Goal: Communication & Community: Answer question/provide support

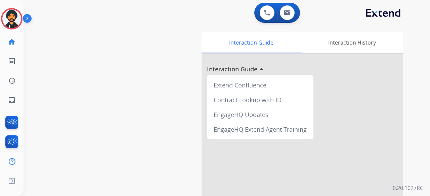
scroll to position [101, 0]
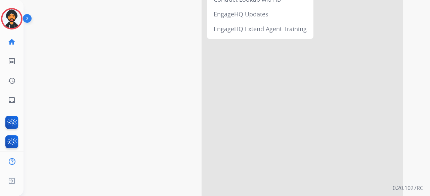
click at [239, 120] on div at bounding box center [301, 78] width 201 height 250
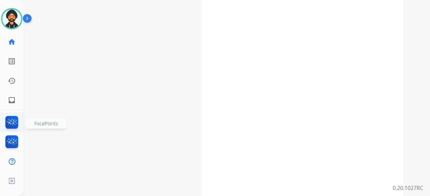
scroll to position [67, 0]
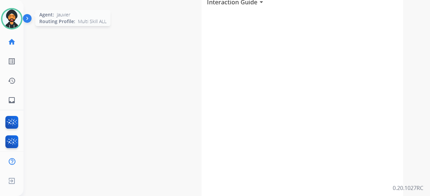
click at [8, 15] on img at bounding box center [11, 18] width 19 height 19
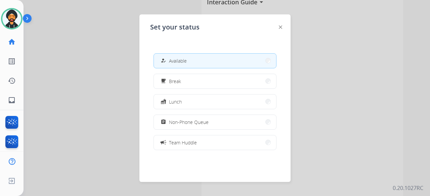
click at [81, 61] on div at bounding box center [215, 98] width 430 height 196
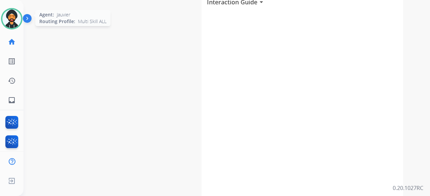
click at [11, 17] on img at bounding box center [11, 18] width 19 height 19
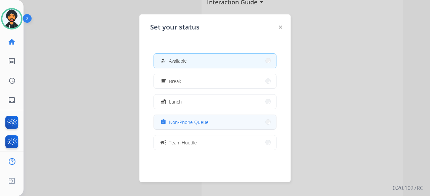
click at [210, 129] on button "assignment Non-Phone Queue" at bounding box center [215, 122] width 122 height 14
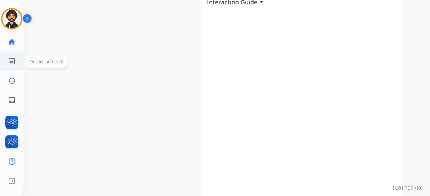
scroll to position [0, 0]
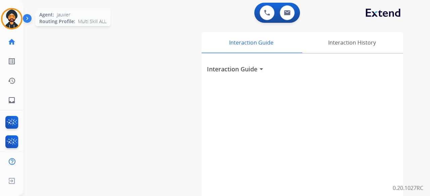
click at [7, 11] on img at bounding box center [11, 18] width 19 height 19
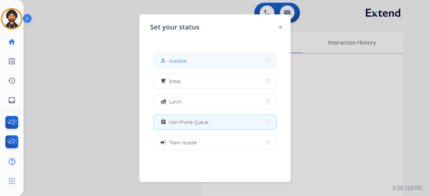
click at [177, 63] on span "Available" at bounding box center [178, 60] width 18 height 7
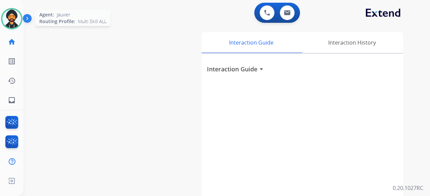
click at [10, 17] on img at bounding box center [11, 18] width 19 height 19
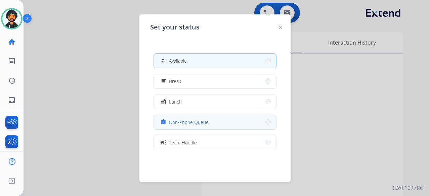
click at [181, 128] on button "assignment Non-Phone Queue" at bounding box center [215, 122] width 122 height 14
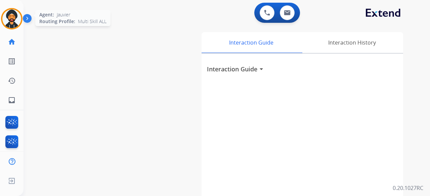
click at [8, 22] on img at bounding box center [11, 18] width 19 height 19
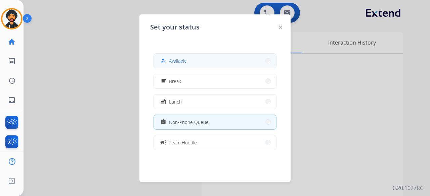
click at [169, 55] on button "how_to_reg Available" at bounding box center [215, 61] width 122 height 14
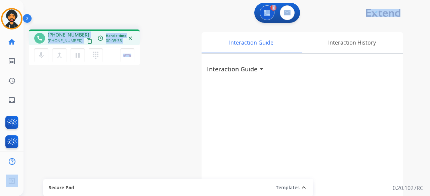
drag, startPoint x: 101, startPoint y: 96, endPoint x: -164, endPoint y: 171, distance: 276.3
click at [0, 171] on html "Outbound call Quit Outbound call Quit Schedule interaction + Add to my list Cus…" at bounding box center [215, 98] width 430 height 196
click at [284, 10] on img at bounding box center [287, 12] width 7 height 5
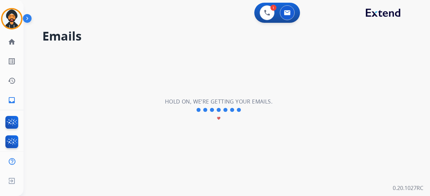
click at [288, 61] on div "**********" at bounding box center [218, 110] width 390 height 172
click at [285, 18] on button at bounding box center [287, 12] width 15 height 15
click at [9, 22] on img at bounding box center [11, 18] width 19 height 19
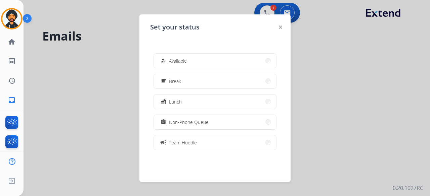
click at [76, 73] on div at bounding box center [215, 98] width 430 height 196
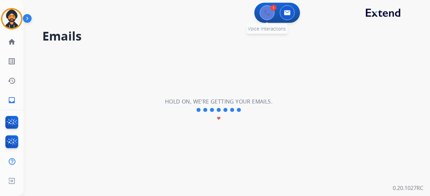
click at [262, 17] on button at bounding box center [266, 12] width 15 height 15
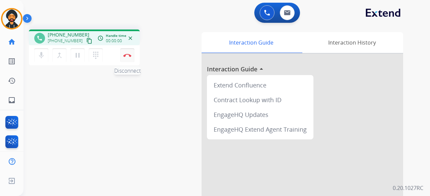
click at [131, 52] on button "Disconnect" at bounding box center [127, 55] width 14 height 14
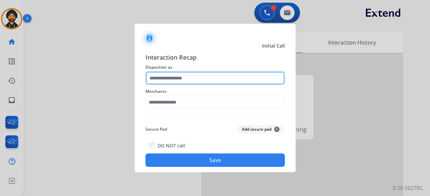
click at [172, 78] on input "text" at bounding box center [214, 77] width 139 height 13
click at [187, 76] on input "text" at bounding box center [214, 77] width 139 height 13
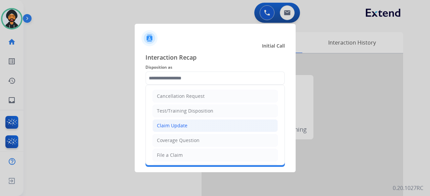
click at [172, 124] on div "Claim Update" at bounding box center [172, 125] width 31 height 7
type input "**********"
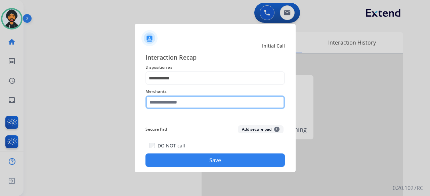
click at [163, 102] on input "text" at bounding box center [214, 102] width 139 height 13
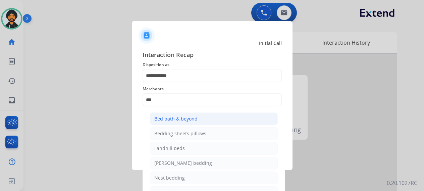
click at [211, 116] on li "Bed bath & beyond" at bounding box center [214, 118] width 128 height 13
type input "**********"
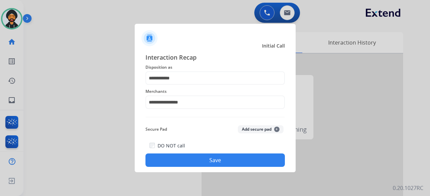
drag, startPoint x: 181, startPoint y: 120, endPoint x: 171, endPoint y: 118, distance: 9.9
click at [180, 120] on div "**********" at bounding box center [214, 110] width 139 height 114
click at [200, 161] on button "Save" at bounding box center [214, 160] width 139 height 13
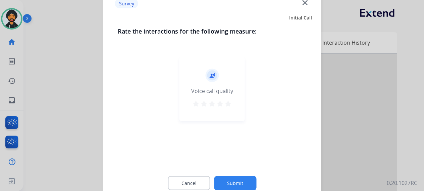
click at [247, 182] on button "Submit" at bounding box center [235, 183] width 42 height 14
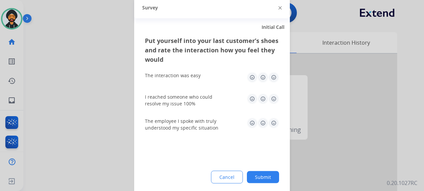
click at [264, 176] on button "Submit" at bounding box center [263, 177] width 32 height 12
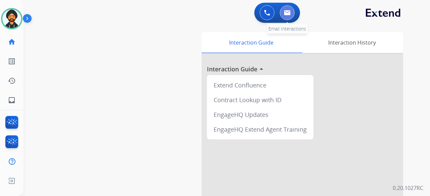
click at [291, 10] on button at bounding box center [287, 12] width 15 height 15
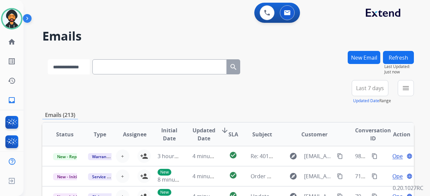
click at [68, 67] on select "**********" at bounding box center [69, 66] width 42 height 15
select select "**********"
click at [48, 59] on select "**********" at bounding box center [69, 66] width 42 height 15
drag, startPoint x: 111, startPoint y: 70, endPoint x: 367, endPoint y: 52, distance: 256.7
click at [367, 52] on button "New Email" at bounding box center [363, 57] width 33 height 13
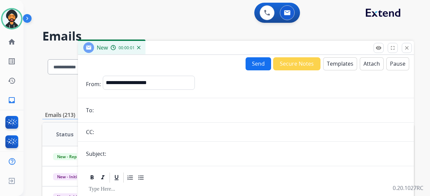
click at [342, 62] on button "Templates" at bounding box center [340, 63] width 34 height 13
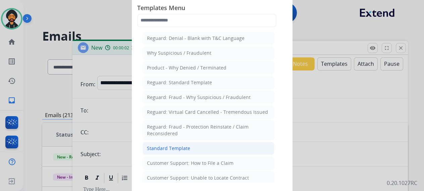
click at [167, 148] on div "Standard Template" at bounding box center [168, 148] width 43 height 7
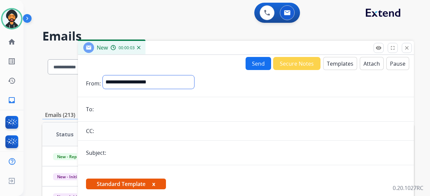
click at [130, 81] on select "**********" at bounding box center [148, 82] width 91 height 13
select select "**********"
click at [103, 76] on select "**********" at bounding box center [148, 82] width 91 height 13
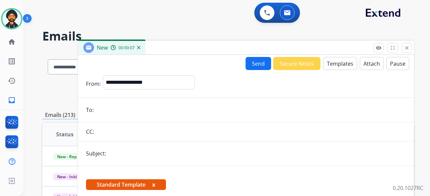
paste input "**********"
type input "**********"
click at [121, 155] on input "**********" at bounding box center [256, 153] width 297 height 13
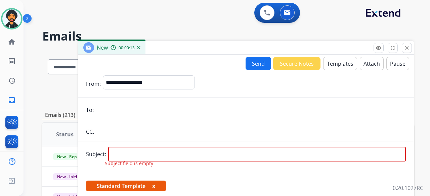
paste input "**********"
type input "**********"
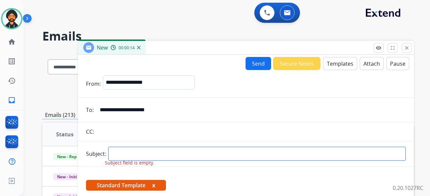
click at [138, 155] on input "text" at bounding box center [256, 154] width 297 height 14
click at [125, 151] on input "text" at bounding box center [256, 154] width 297 height 14
type input "*"
type input "**********"
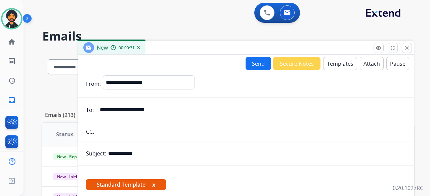
click at [333, 59] on button "Templates" at bounding box center [340, 63] width 34 height 13
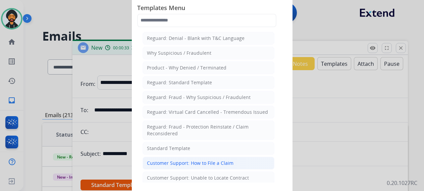
click at [206, 164] on div "Customer Support: How to File a Claim" at bounding box center [190, 163] width 87 height 7
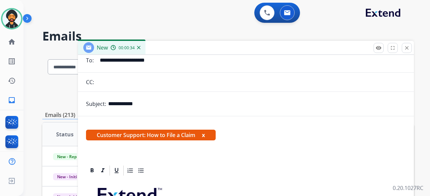
scroll to position [129, 0]
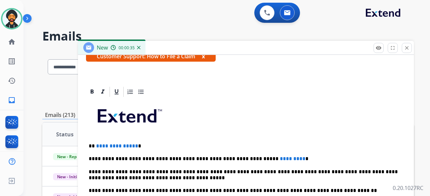
click at [134, 145] on p "**********" at bounding box center [243, 146] width 309 height 6
drag, startPoint x: 259, startPoint y: 157, endPoint x: 243, endPoint y: 153, distance: 16.8
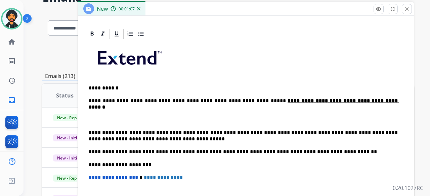
scroll to position [101, 0]
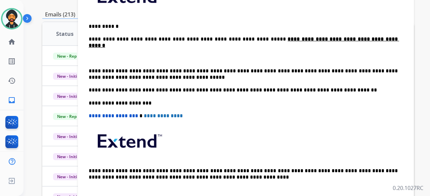
click at [193, 75] on p "**********" at bounding box center [243, 74] width 309 height 12
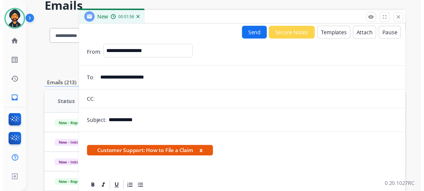
scroll to position [0, 0]
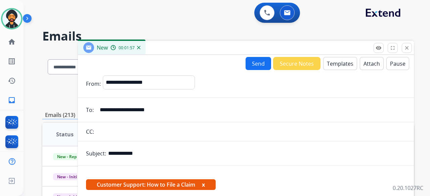
click at [248, 65] on button "Send" at bounding box center [258, 63] width 26 height 13
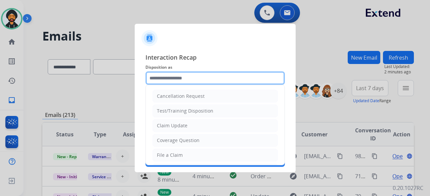
drag, startPoint x: 187, startPoint y: 80, endPoint x: 185, endPoint y: 77, distance: 3.6
click at [186, 80] on input "text" at bounding box center [214, 77] width 139 height 13
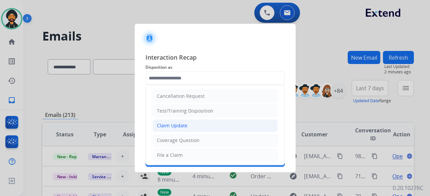
click at [179, 125] on div "Claim Update" at bounding box center [172, 125] width 31 height 7
type input "**********"
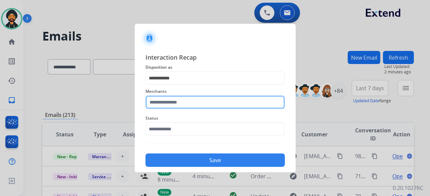
click at [180, 101] on input "text" at bounding box center [214, 102] width 139 height 13
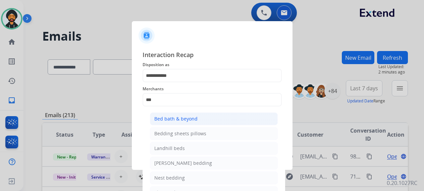
click at [183, 119] on div "Bed bath & beyond" at bounding box center [175, 118] width 43 height 7
type input "**********"
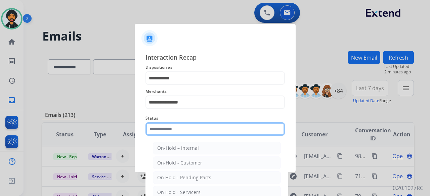
click at [175, 129] on input "text" at bounding box center [214, 128] width 139 height 13
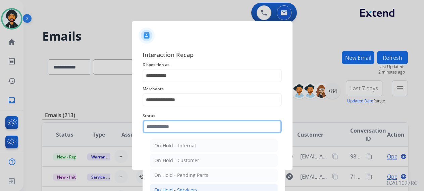
scroll to position [34, 0]
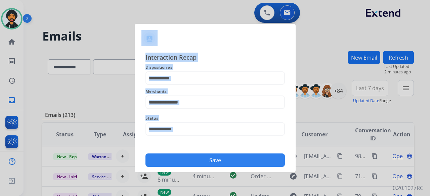
drag, startPoint x: 188, startPoint y: 152, endPoint x: 182, endPoint y: 186, distance: 34.4
click at [221, 109] on div "**********" at bounding box center [214, 98] width 139 height 27
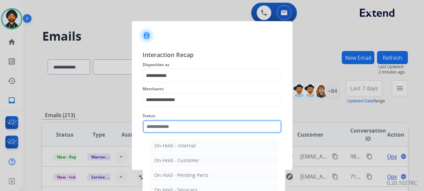
click at [193, 130] on input "text" at bounding box center [212, 126] width 139 height 13
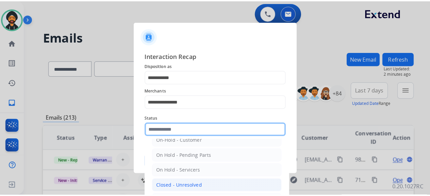
scroll to position [38, 0]
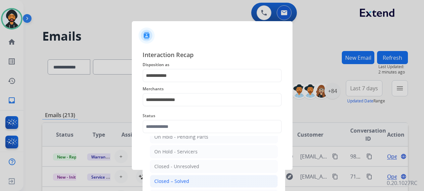
click at [172, 181] on div "Closed – Solved" at bounding box center [171, 181] width 35 height 7
type input "**********"
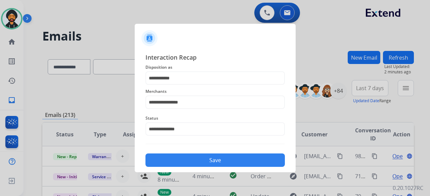
click at [187, 165] on button "Save" at bounding box center [214, 160] width 139 height 13
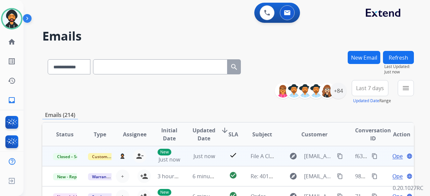
click at [371, 155] on mat-icon "content_copy" at bounding box center [374, 156] width 6 height 6
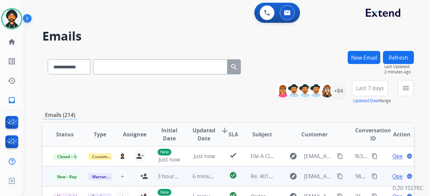
scroll to position [1, 0]
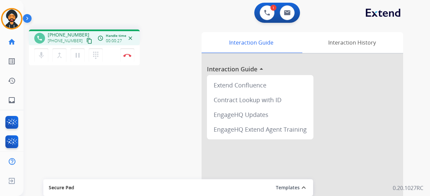
click at [86, 41] on mat-icon "content_copy" at bounding box center [89, 41] width 6 height 6
click at [125, 49] on button "Disconnect" at bounding box center [127, 55] width 14 height 14
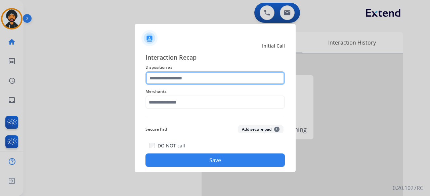
click at [208, 80] on input "text" at bounding box center [214, 77] width 139 height 13
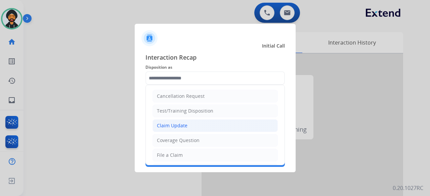
click at [165, 129] on li "Claim Update" at bounding box center [214, 125] width 125 height 13
type input "**********"
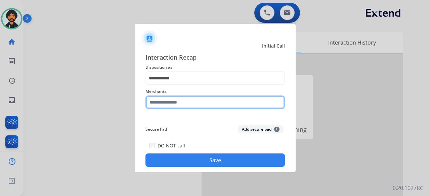
click at [160, 104] on input "text" at bounding box center [214, 102] width 139 height 13
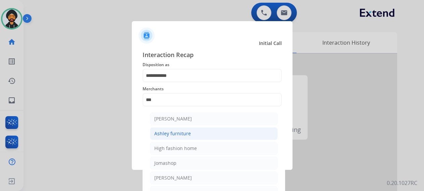
click at [178, 128] on li "Ashley furniture" at bounding box center [214, 133] width 128 height 13
type input "**********"
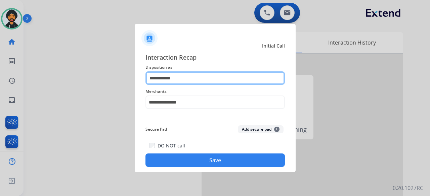
click at [167, 82] on input "**********" at bounding box center [214, 77] width 139 height 13
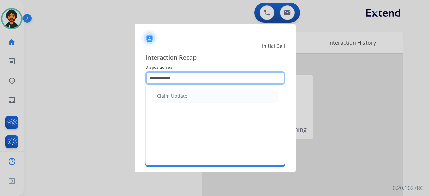
click at [164, 81] on input "**********" at bounding box center [214, 77] width 139 height 13
click at [162, 81] on input "**********" at bounding box center [214, 77] width 139 height 13
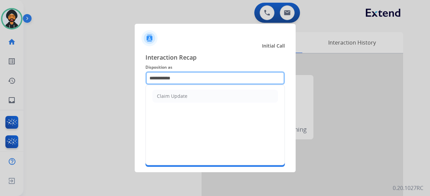
click at [162, 81] on input "**********" at bounding box center [214, 77] width 139 height 13
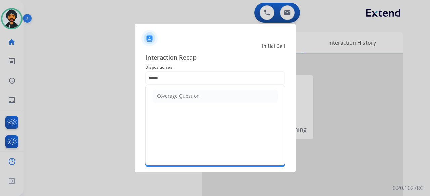
drag, startPoint x: 186, startPoint y: 101, endPoint x: 187, endPoint y: 96, distance: 5.3
click at [186, 100] on li "Coverage Question" at bounding box center [214, 96] width 125 height 13
type input "**********"
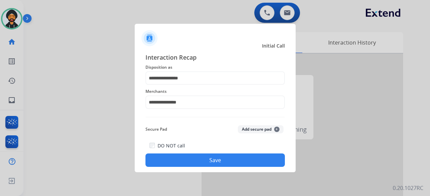
click at [228, 158] on button "Save" at bounding box center [214, 160] width 139 height 13
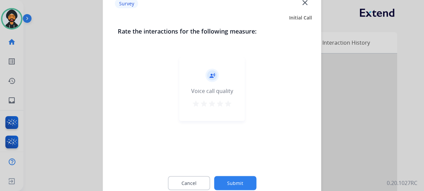
click at [242, 177] on button "Submit" at bounding box center [235, 183] width 42 height 14
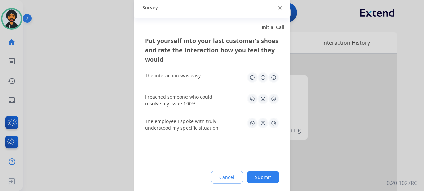
click at [253, 174] on button "Submit" at bounding box center [263, 177] width 32 height 12
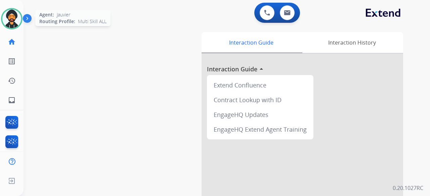
click at [13, 18] on img at bounding box center [11, 18] width 19 height 19
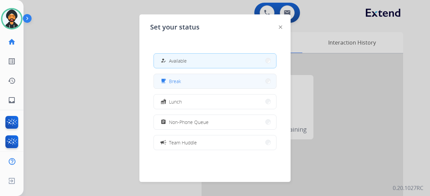
click at [189, 76] on button "free_breakfast Break" at bounding box center [215, 81] width 122 height 14
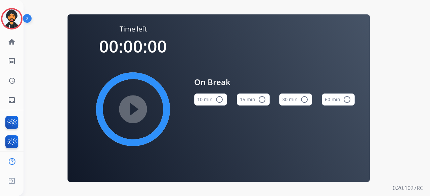
click at [262, 99] on mat-icon "radio_button_unchecked" at bounding box center [262, 100] width 8 height 8
click at [136, 106] on mat-icon "play_circle_filled" at bounding box center [133, 109] width 8 height 8
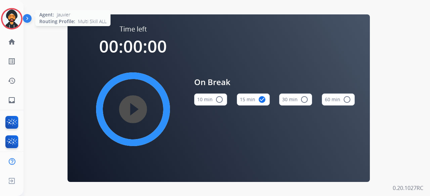
click at [11, 14] on img at bounding box center [11, 18] width 19 height 19
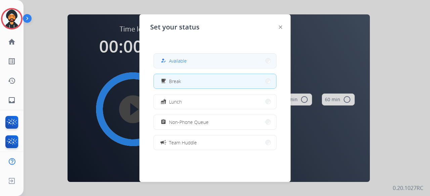
click at [207, 56] on button "how_to_reg Available" at bounding box center [215, 61] width 122 height 14
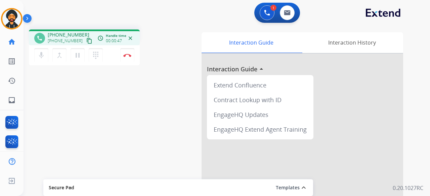
click at [86, 42] on mat-icon "content_copy" at bounding box center [89, 41] width 6 height 6
click at [86, 40] on mat-icon "content_copy" at bounding box center [89, 41] width 6 height 6
click at [12, 14] on img at bounding box center [11, 18] width 19 height 19
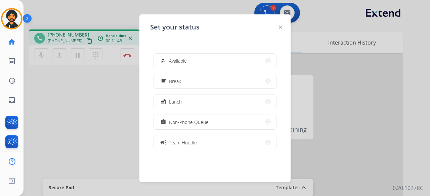
drag, startPoint x: 72, startPoint y: 84, endPoint x: 103, endPoint y: 46, distance: 49.1
click at [76, 77] on div at bounding box center [215, 98] width 430 height 196
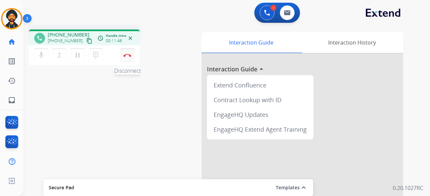
click at [129, 53] on button "Disconnect" at bounding box center [127, 55] width 14 height 14
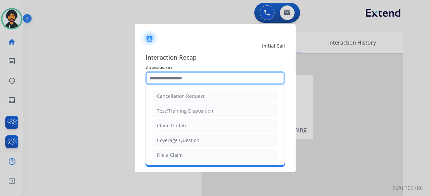
click at [234, 80] on input "text" at bounding box center [214, 77] width 139 height 13
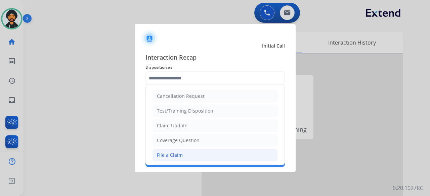
drag, startPoint x: 174, startPoint y: 156, endPoint x: 171, endPoint y: 121, distance: 35.1
click at [174, 154] on div "File a Claim" at bounding box center [170, 155] width 26 height 7
type input "**********"
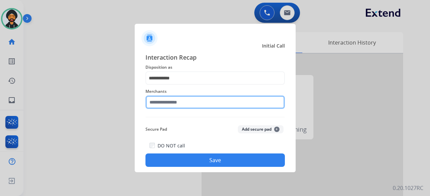
click at [167, 104] on input "text" at bounding box center [214, 102] width 139 height 13
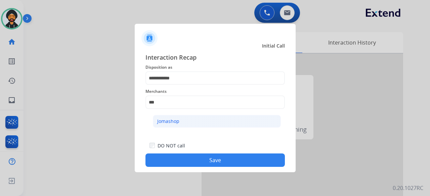
click at [181, 120] on li "Jomashop" at bounding box center [217, 121] width 128 height 13
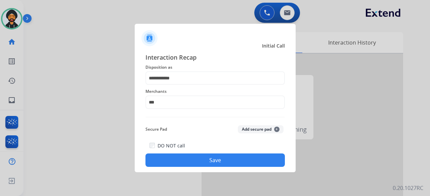
type input "********"
click at [183, 153] on div "DO NOT call Save" at bounding box center [214, 155] width 139 height 26
click at [245, 159] on button "Save" at bounding box center [214, 160] width 139 height 13
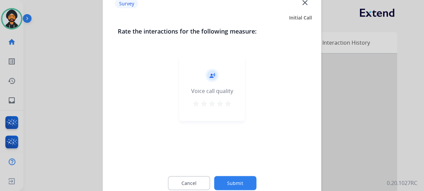
drag, startPoint x: 237, startPoint y: 177, endPoint x: 233, endPoint y: 178, distance: 3.9
click at [233, 178] on button "Submit" at bounding box center [235, 183] width 42 height 14
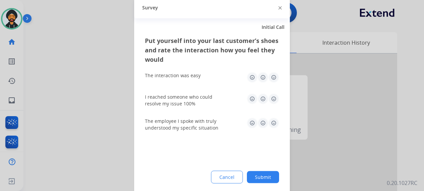
click at [264, 176] on button "Submit" at bounding box center [263, 177] width 32 height 12
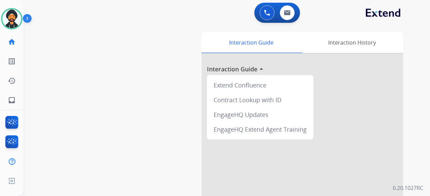
click at [203, 3] on div "0 Voice Interactions 0 Email Interactions" at bounding box center [223, 13] width 382 height 21
click at [17, 13] on img at bounding box center [11, 18] width 19 height 19
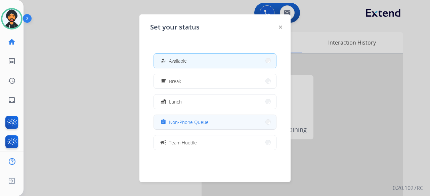
click at [205, 126] on div "assignment Non-Phone Queue" at bounding box center [183, 122] width 49 height 8
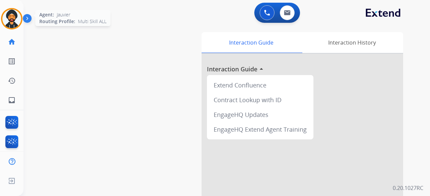
click at [9, 13] on img at bounding box center [11, 18] width 19 height 19
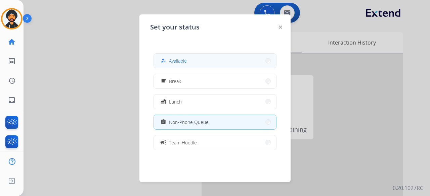
click at [178, 62] on span "Available" at bounding box center [178, 60] width 18 height 7
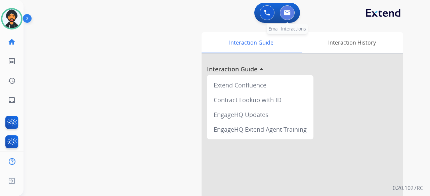
click at [284, 13] on img at bounding box center [287, 12] width 7 height 5
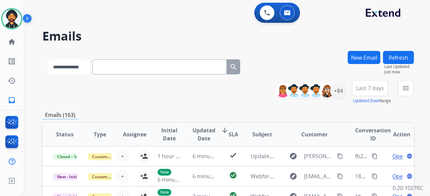
drag, startPoint x: 224, startPoint y: 35, endPoint x: 78, endPoint y: 68, distance: 150.2
click at [78, 68] on select "**********" at bounding box center [69, 66] width 42 height 15
select select "**********"
click at [48, 59] on select "**********" at bounding box center [69, 66] width 42 height 15
paste input "**********"
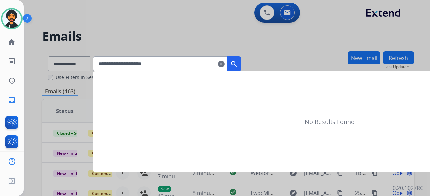
type input "**********"
click at [238, 63] on mat-icon "search" at bounding box center [234, 64] width 8 height 8
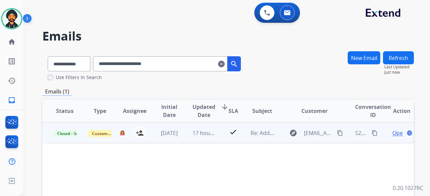
click at [392, 131] on span "Open" at bounding box center [399, 133] width 14 height 8
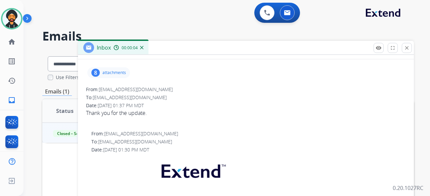
scroll to position [67, 0]
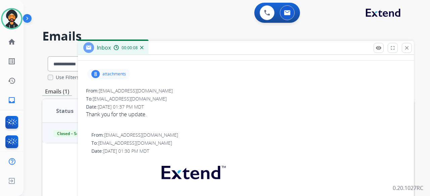
click at [109, 73] on p "attachments" at bounding box center [113, 73] width 23 height 5
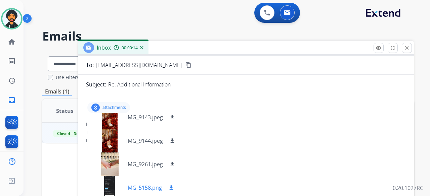
scroll to position [3, 0]
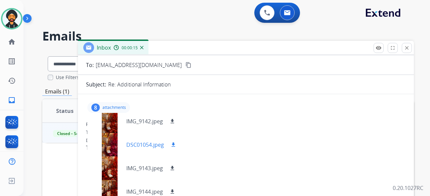
click at [114, 148] on div at bounding box center [110, 144] width 34 height 23
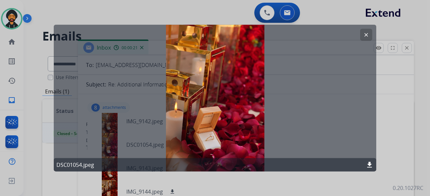
click at [362, 32] on button "clear" at bounding box center [366, 35] width 12 height 12
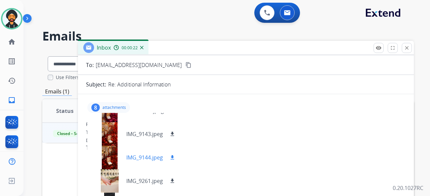
scroll to position [70, 0]
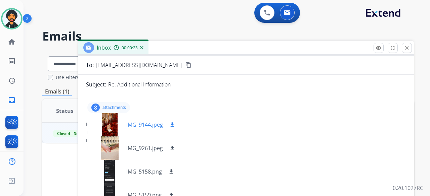
click at [113, 127] on div at bounding box center [110, 124] width 34 height 23
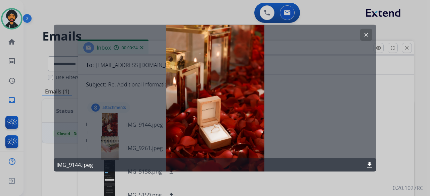
click at [361, 32] on button "clear" at bounding box center [366, 35] width 12 height 12
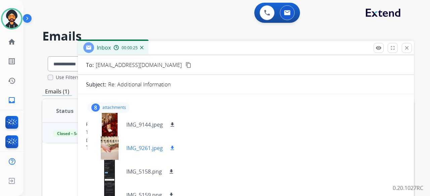
click at [110, 149] on div at bounding box center [110, 148] width 34 height 23
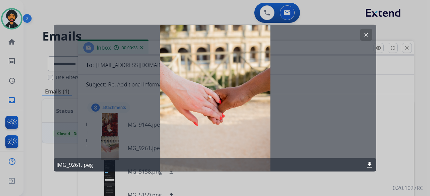
click at [363, 35] on mat-icon "clear" at bounding box center [366, 35] width 6 height 6
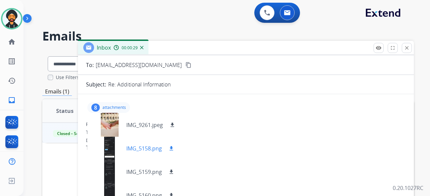
scroll to position [104, 0]
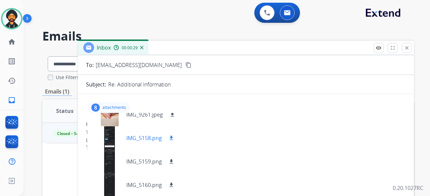
click at [110, 134] on div at bounding box center [110, 138] width 34 height 23
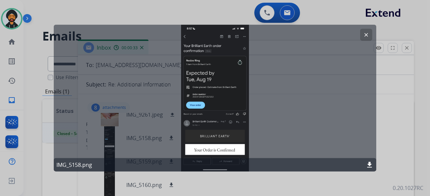
click at [360, 34] on button "clear" at bounding box center [366, 35] width 12 height 12
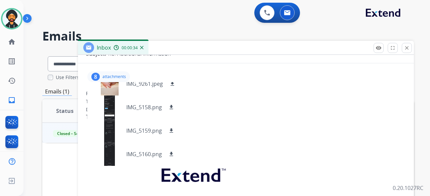
scroll to position [101, 0]
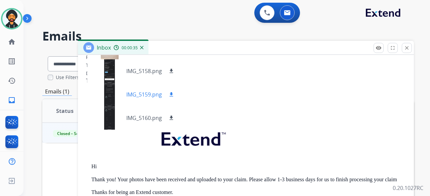
click at [110, 90] on div at bounding box center [110, 94] width 34 height 23
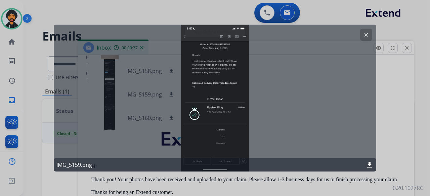
click at [371, 33] on button "clear" at bounding box center [366, 35] width 12 height 12
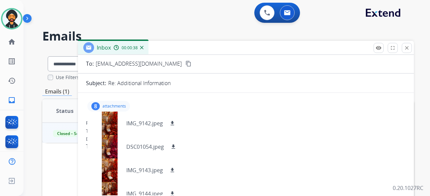
scroll to position [34, 0]
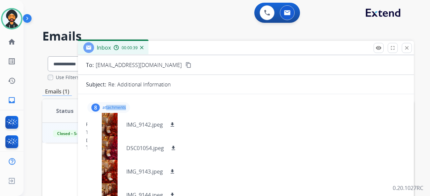
click at [106, 112] on div "8 attachments IMG_9142.jpeg download DSC01054.jpeg download IMG_9143.jpeg downl…" at bounding box center [108, 107] width 43 height 11
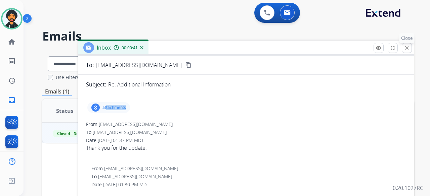
click at [403, 49] on button "close Close" at bounding box center [406, 48] width 10 height 10
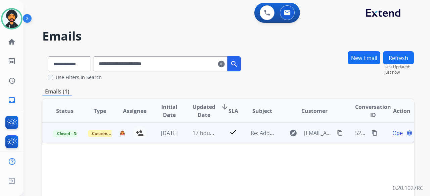
click at [392, 130] on span "Open" at bounding box center [399, 133] width 14 height 8
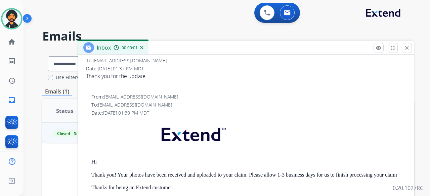
scroll to position [67, 0]
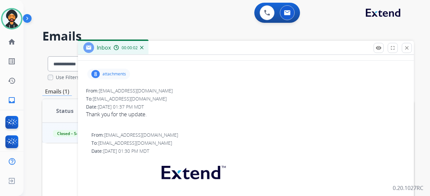
click at [103, 70] on div "8 attachments" at bounding box center [108, 74] width 43 height 11
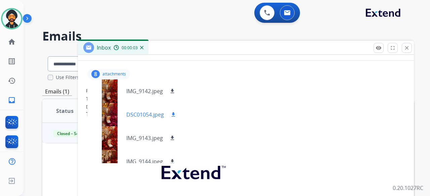
click at [111, 118] on div at bounding box center [110, 114] width 34 height 23
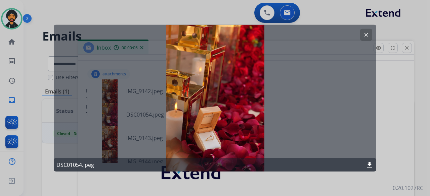
click at [366, 33] on mat-icon "clear" at bounding box center [366, 35] width 6 height 6
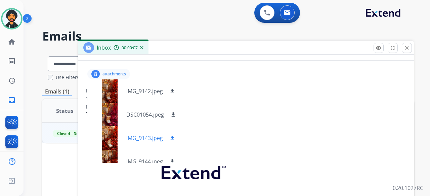
click at [112, 131] on div at bounding box center [110, 138] width 34 height 23
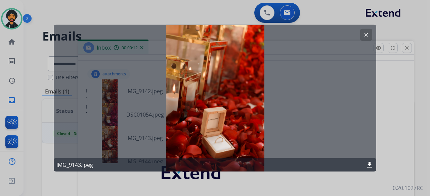
click at [371, 33] on button "clear" at bounding box center [366, 35] width 12 height 12
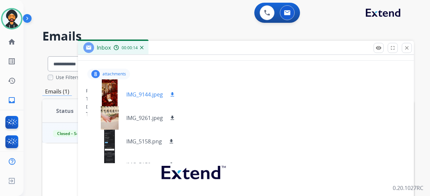
click at [110, 97] on div at bounding box center [110, 94] width 34 height 23
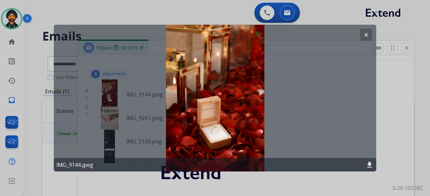
click at [367, 30] on button "clear" at bounding box center [366, 35] width 12 height 12
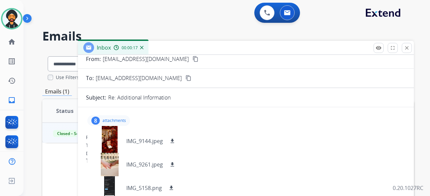
scroll to position [0, 0]
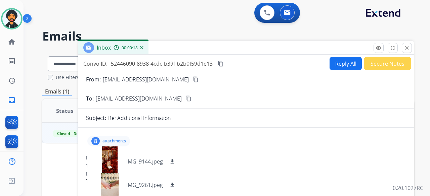
click at [346, 53] on div "Inbox 00:00:18" at bounding box center [246, 48] width 336 height 14
click at [337, 66] on button "Reply All" at bounding box center [345, 63] width 32 height 13
select select "**********"
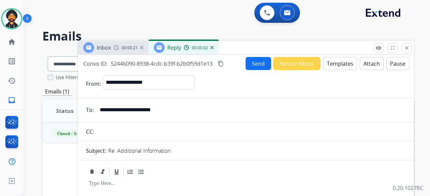
click at [332, 65] on button "Templates" at bounding box center [340, 63] width 34 height 13
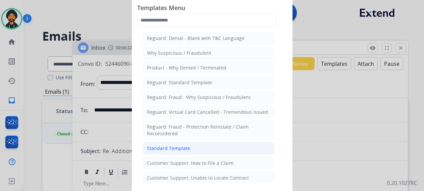
click at [162, 149] on div "Standard Template" at bounding box center [168, 148] width 43 height 7
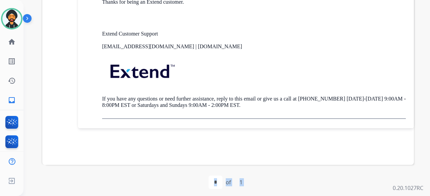
scroll to position [162, 0]
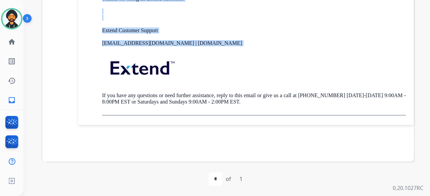
drag, startPoint x: 97, startPoint y: 90, endPoint x: 162, endPoint y: 55, distance: 74.5
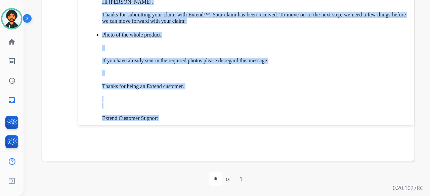
scroll to position [623, 0]
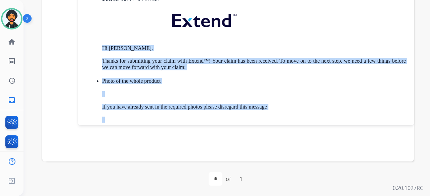
copy div "Hi [PERSON_NAME], Thanks for submitting your claim with Extend™! Your claim has…"
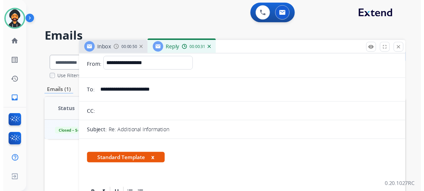
scroll to position [0, 0]
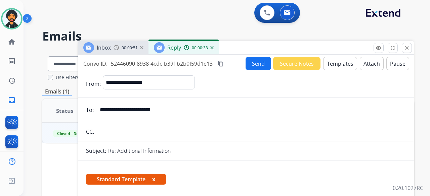
click at [257, 65] on button "Send" at bounding box center [258, 63] width 26 height 13
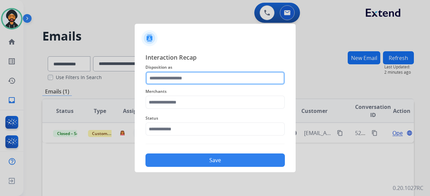
click at [150, 72] on input "text" at bounding box center [214, 77] width 139 height 13
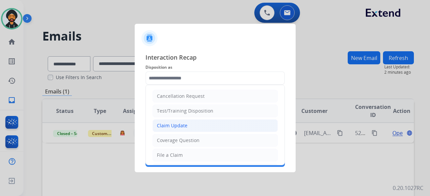
click at [193, 124] on li "Claim Update" at bounding box center [214, 125] width 125 height 13
type input "**********"
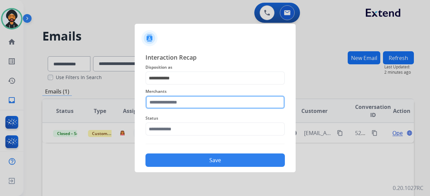
click at [191, 102] on input "text" at bounding box center [214, 102] width 139 height 13
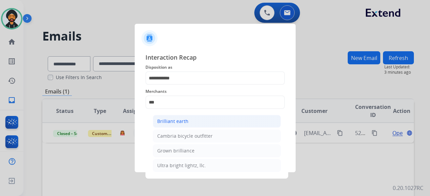
click at [197, 122] on li "Brilliant earth" at bounding box center [217, 121] width 128 height 13
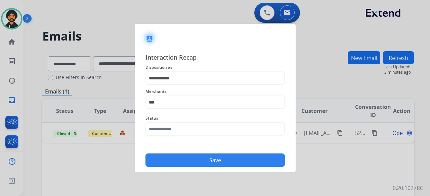
type input "**********"
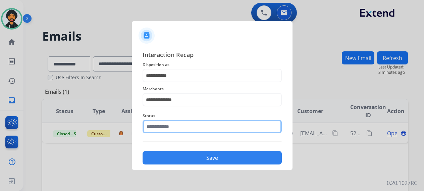
click at [177, 128] on input "text" at bounding box center [212, 126] width 139 height 13
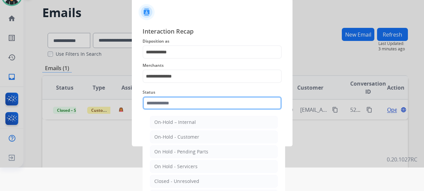
scroll to position [46, 0]
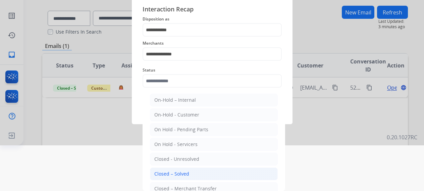
click at [178, 171] on div "Closed – Solved" at bounding box center [171, 173] width 35 height 7
type input "**********"
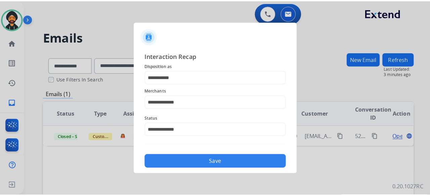
scroll to position [0, 0]
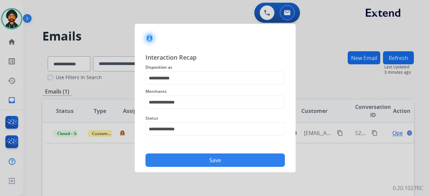
click at [177, 159] on button "Save" at bounding box center [214, 160] width 139 height 13
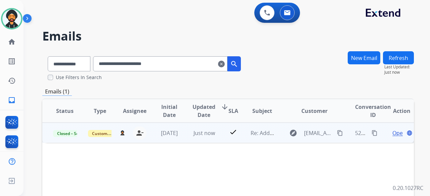
click at [392, 131] on span "Open" at bounding box center [399, 133] width 14 height 8
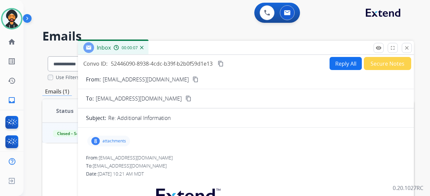
click at [341, 62] on button "Reply All" at bounding box center [345, 63] width 32 height 13
select select "**********"
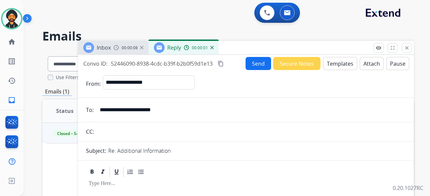
click at [327, 63] on button "Templates" at bounding box center [340, 63] width 34 height 13
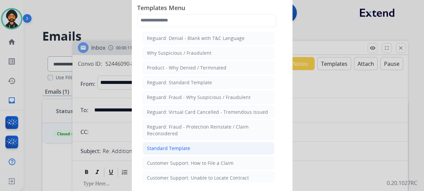
click at [167, 145] on div "Standard Template" at bounding box center [168, 148] width 43 height 7
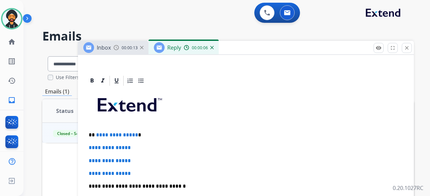
scroll to position [168, 0]
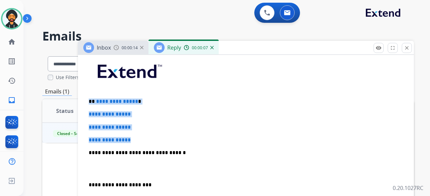
drag, startPoint x: 136, startPoint y: 138, endPoint x: 78, endPoint y: 98, distance: 70.1
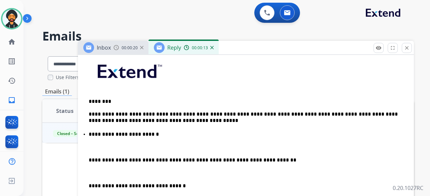
click at [116, 136] on p "**********" at bounding box center [243, 135] width 309 height 6
click at [156, 137] on p "**********" at bounding box center [243, 135] width 309 height 6
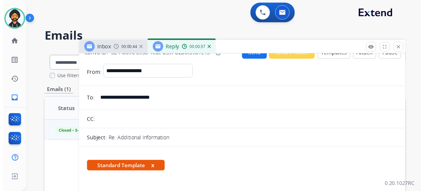
scroll to position [0, 0]
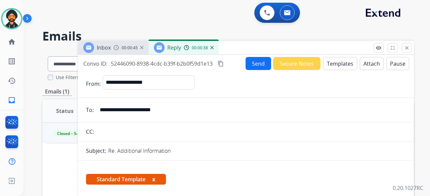
click at [257, 63] on button "Send" at bounding box center [258, 63] width 26 height 13
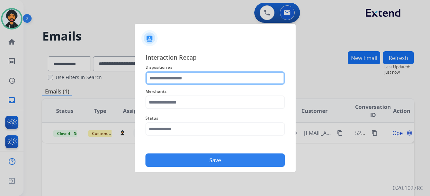
click at [194, 75] on input "text" at bounding box center [214, 77] width 139 height 13
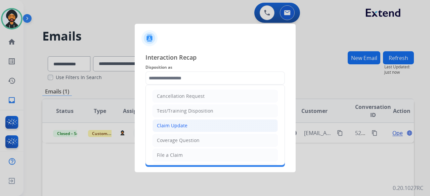
click at [189, 124] on li "Claim Update" at bounding box center [214, 125] width 125 height 13
type input "**********"
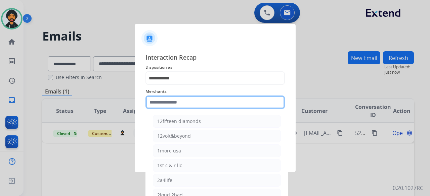
click at [177, 98] on input "text" at bounding box center [214, 102] width 139 height 13
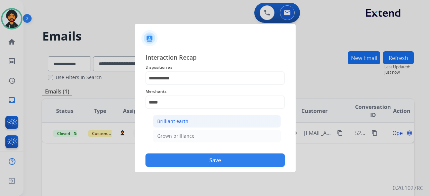
click at [172, 117] on li "Brilliant earth" at bounding box center [217, 121] width 128 height 13
type input "**********"
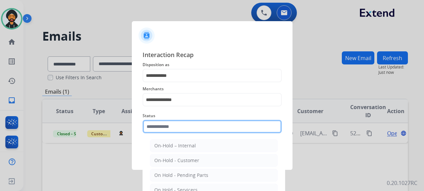
click at [161, 127] on input "text" at bounding box center [212, 126] width 139 height 13
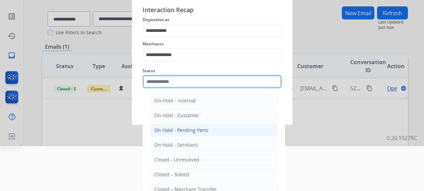
scroll to position [46, 0]
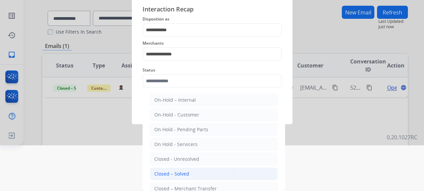
click at [174, 172] on div "Closed – Solved" at bounding box center [171, 173] width 35 height 7
type input "**********"
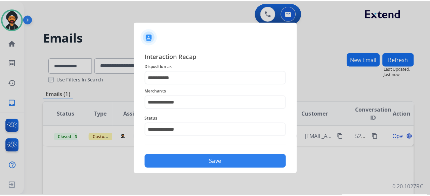
scroll to position [0, 0]
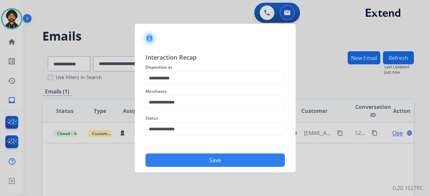
click at [171, 153] on div "Save" at bounding box center [214, 158] width 139 height 17
click at [169, 159] on button "Save" at bounding box center [214, 160] width 139 height 13
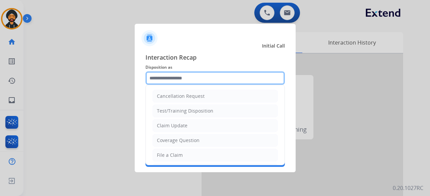
click at [203, 74] on input "text" at bounding box center [214, 77] width 139 height 13
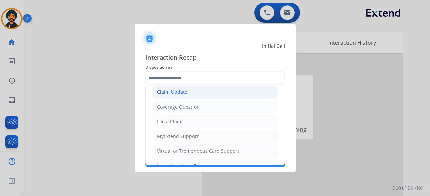
click at [178, 91] on div "Claim Update" at bounding box center [172, 92] width 31 height 7
type input "**********"
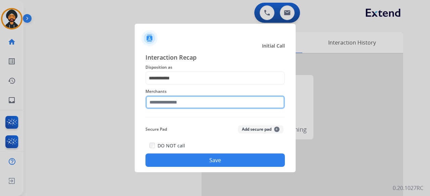
click at [166, 98] on input "text" at bounding box center [214, 102] width 139 height 13
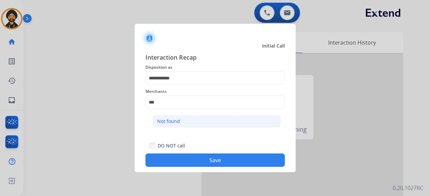
click at [167, 120] on div "Not found" at bounding box center [168, 121] width 23 height 7
type input "*********"
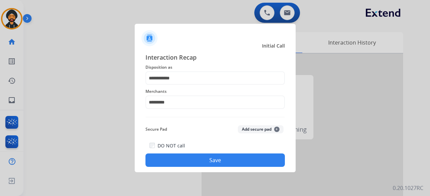
click at [190, 155] on button "Save" at bounding box center [214, 160] width 139 height 13
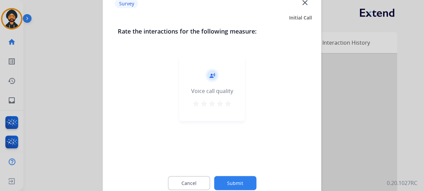
click at [239, 179] on button "Submit" at bounding box center [235, 183] width 42 height 14
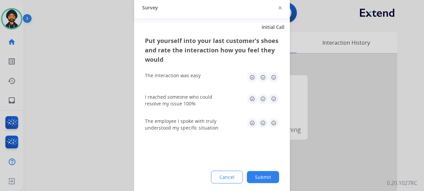
click at [264, 172] on button "Submit" at bounding box center [263, 177] width 32 height 12
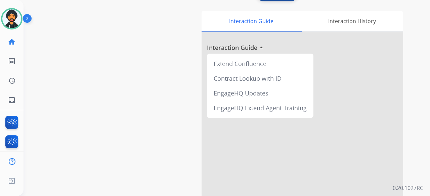
scroll to position [0, 0]
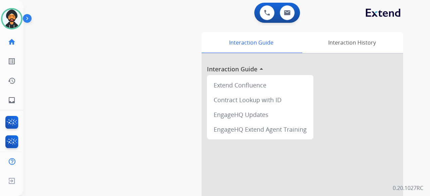
click at [10, 19] on img at bounding box center [11, 18] width 19 height 19
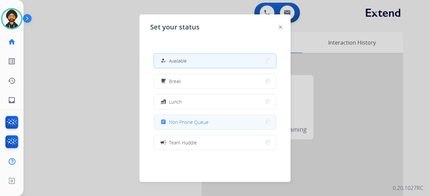
click at [209, 126] on button "assignment Non-Phone Queue" at bounding box center [215, 122] width 122 height 14
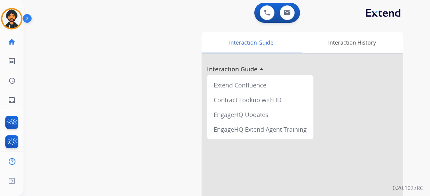
scroll to position [0, 2]
click at [10, 25] on img at bounding box center [10, 18] width 19 height 19
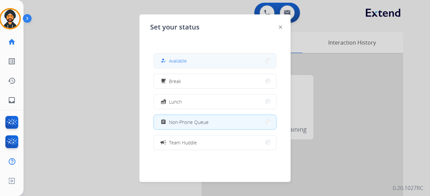
click at [176, 62] on span "Available" at bounding box center [178, 60] width 18 height 7
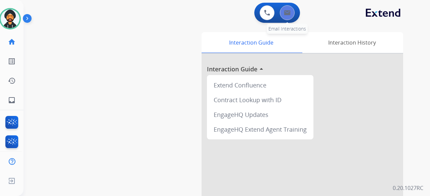
click at [292, 11] on button at bounding box center [287, 12] width 15 height 15
select select "**********"
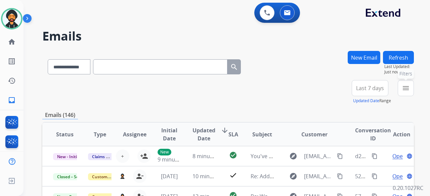
click at [404, 89] on mat-icon "menu" at bounding box center [405, 88] width 8 height 8
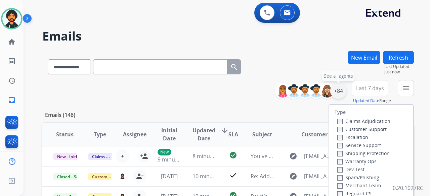
click at [338, 92] on div "+84" at bounding box center [338, 91] width 16 height 16
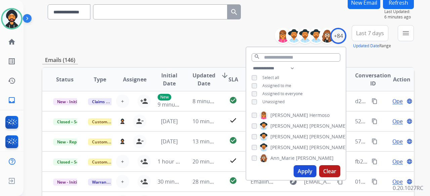
scroll to position [134, 0]
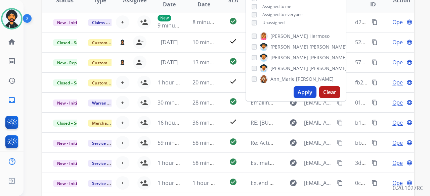
click at [298, 93] on button "Apply" at bounding box center [304, 92] width 23 height 12
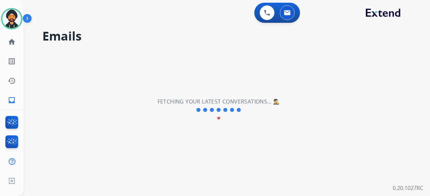
scroll to position [0, 0]
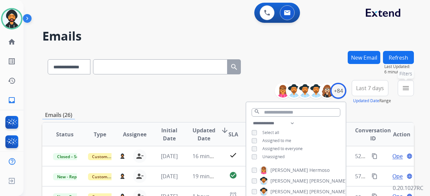
click at [409, 85] on button "menu Filters" at bounding box center [405, 88] width 16 height 16
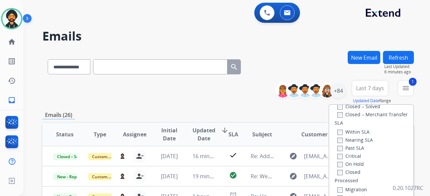
scroll to position [134, 0]
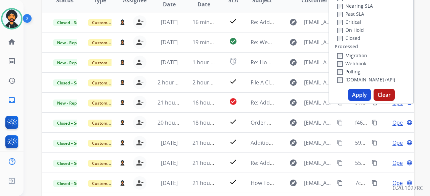
click at [348, 96] on button "Apply" at bounding box center [359, 95] width 23 height 12
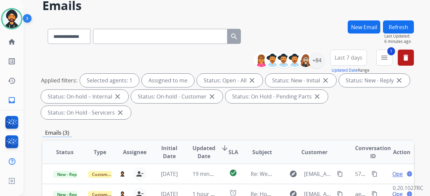
scroll to position [0, 0]
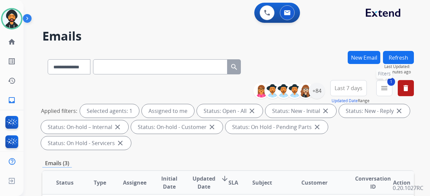
click at [386, 88] on mat-icon "menu" at bounding box center [384, 88] width 8 height 8
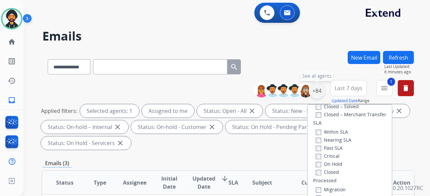
click at [317, 90] on div "+84" at bounding box center [316, 91] width 16 height 16
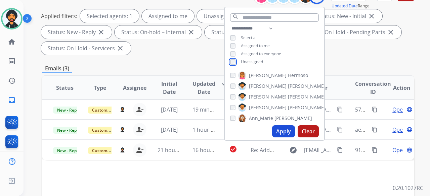
scroll to position [134, 0]
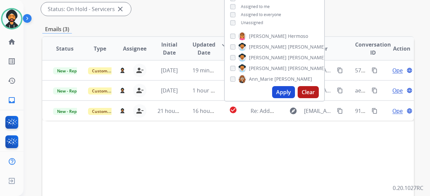
click at [274, 98] on button "Apply" at bounding box center [283, 92] width 23 height 12
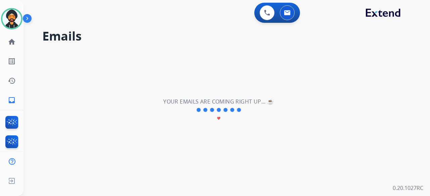
scroll to position [0, 0]
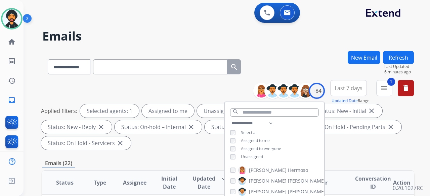
click at [145, 141] on div "Applied filters: Selected agents: 1 Assigned to me Unassigned Status: Open - Al…" at bounding box center [226, 127] width 371 height 46
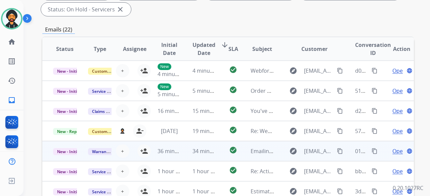
scroll to position [134, 0]
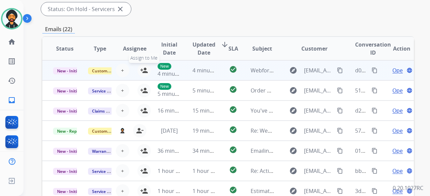
click at [140, 69] on mat-icon "person_add" at bounding box center [144, 70] width 8 height 8
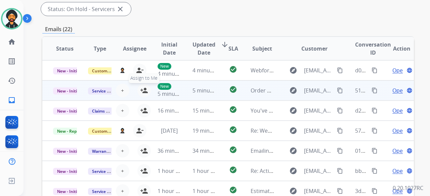
click at [137, 91] on button "person_add Assign to Me" at bounding box center [143, 90] width 13 height 13
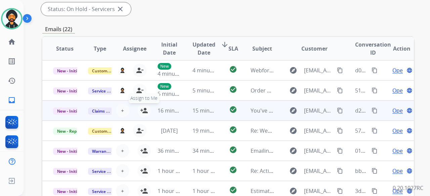
click at [137, 109] on button "person_add Assign to Me" at bounding box center [143, 110] width 13 height 13
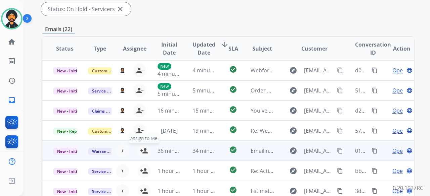
click at [140, 150] on mat-icon "person_add" at bounding box center [144, 151] width 8 height 8
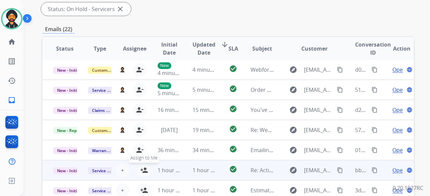
click at [137, 169] on button "person_add Assign to Me" at bounding box center [143, 170] width 13 height 13
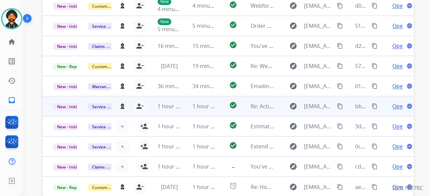
scroll to position [201, 0]
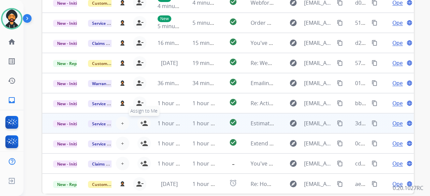
click at [137, 121] on button "person_add Assign to Me" at bounding box center [143, 123] width 13 height 13
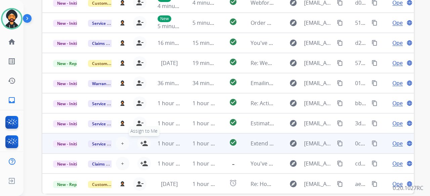
click at [138, 145] on button "person_add Assign to Me" at bounding box center [143, 143] width 13 height 13
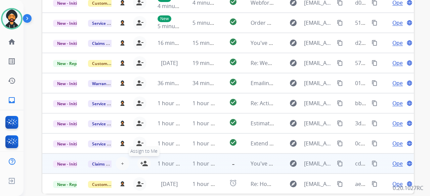
click at [140, 160] on mat-icon "person_add" at bounding box center [144, 164] width 8 height 8
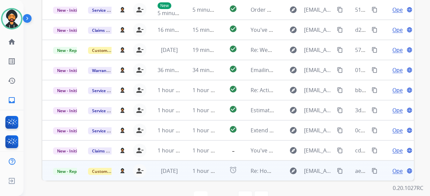
scroll to position [234, 0]
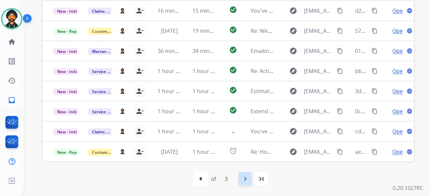
click at [243, 178] on mat-icon "navigate_next" at bounding box center [245, 179] width 8 height 8
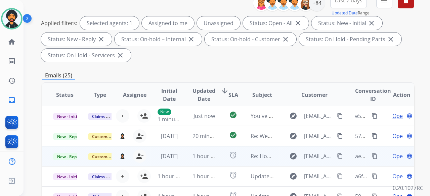
scroll to position [101, 0]
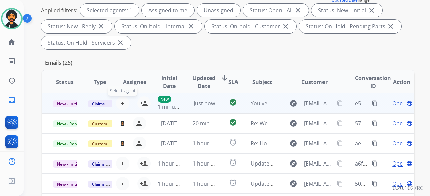
click at [123, 102] on button "+ Select agent" at bounding box center [122, 103] width 13 height 13
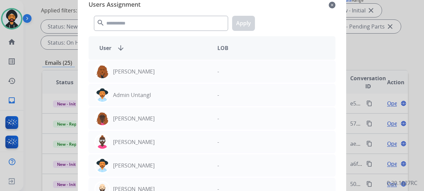
drag, startPoint x: 332, startPoint y: 4, endPoint x: 318, endPoint y: 12, distance: 15.7
click at [332, 4] on mat-icon "close" at bounding box center [332, 5] width 7 height 8
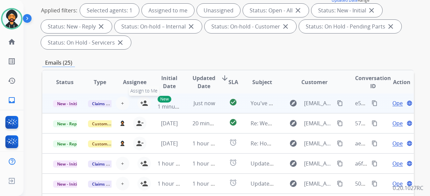
click at [140, 102] on mat-icon "person_add" at bounding box center [144, 103] width 8 height 8
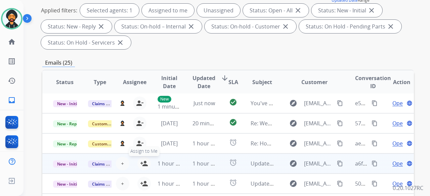
click at [142, 163] on mat-icon "person_add" at bounding box center [144, 164] width 8 height 8
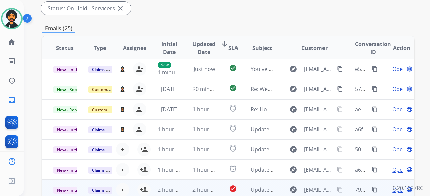
scroll to position [168, 0]
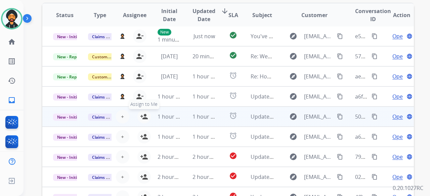
click at [142, 115] on mat-icon "person_add" at bounding box center [144, 117] width 8 height 8
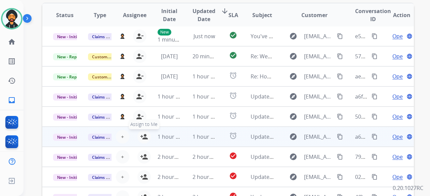
click at [142, 137] on mat-icon "person_add" at bounding box center [144, 137] width 8 height 8
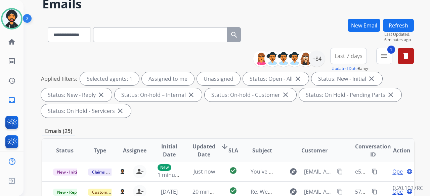
scroll to position [0, 0]
drag, startPoint x: 381, startPoint y: 57, endPoint x: 378, endPoint y: 60, distance: 3.6
click at [381, 57] on mat-icon "menu" at bounding box center [384, 56] width 8 height 8
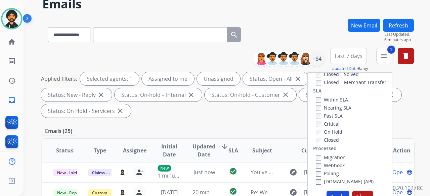
scroll to position [43, 0]
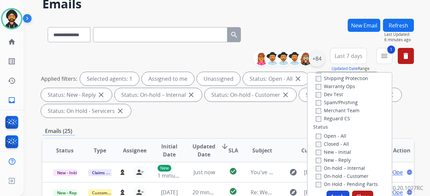
click at [319, 61] on div "+84" at bounding box center [316, 59] width 16 height 16
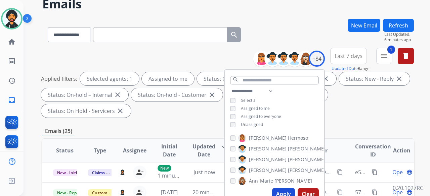
click at [288, 194] on button "Apply" at bounding box center [283, 194] width 23 height 12
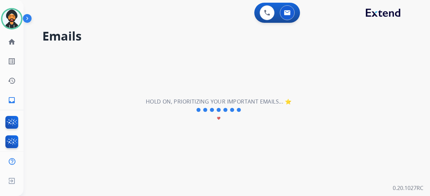
scroll to position [0, 0]
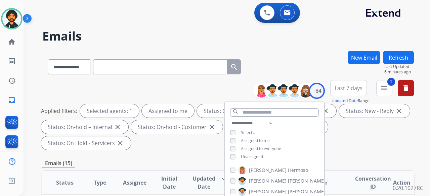
click at [234, 160] on div "**********" at bounding box center [273, 140] width 99 height 43
click at [349, 140] on div "Applied filters: Selected agents: 1 Assigned to me Status: Open - All close Sta…" at bounding box center [226, 127] width 371 height 46
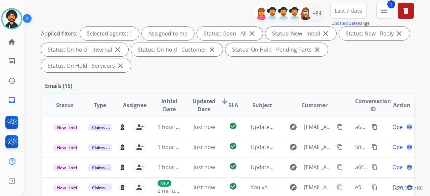
scroll to position [101, 0]
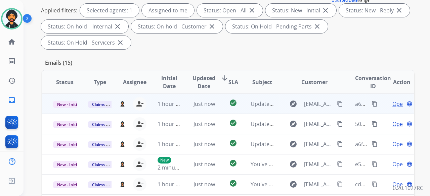
click at [392, 101] on span "Open" at bounding box center [399, 104] width 14 height 8
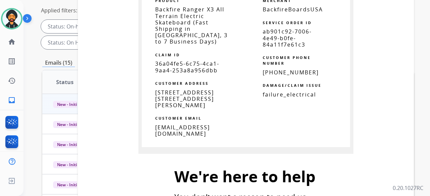
scroll to position [336, 0]
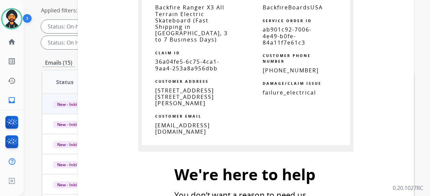
click at [168, 58] on span "36a04fe5-6c75-4ca1-9aa4-253a8a956dbb" at bounding box center [187, 65] width 64 height 14
copy tbody
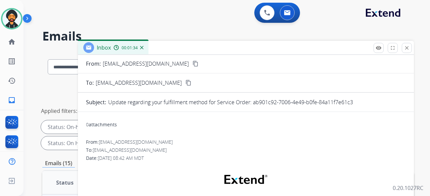
scroll to position [0, 0]
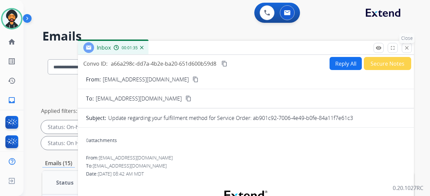
click at [408, 51] on button "close Close" at bounding box center [406, 48] width 10 height 10
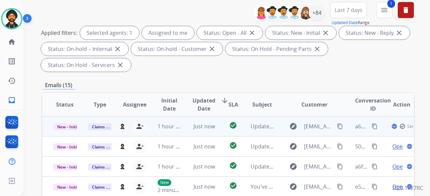
scroll to position [134, 0]
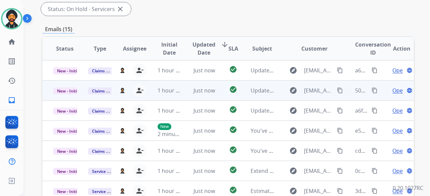
click at [392, 88] on span "Open" at bounding box center [399, 91] width 14 height 8
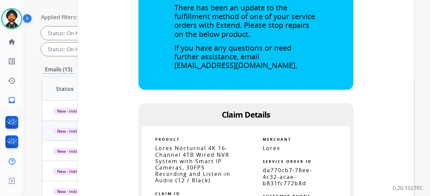
scroll to position [0, 0]
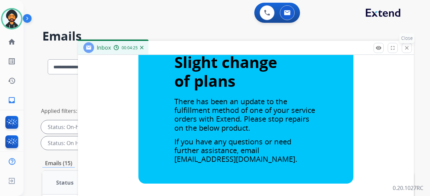
click at [408, 50] on mat-icon "close" at bounding box center [406, 48] width 6 height 6
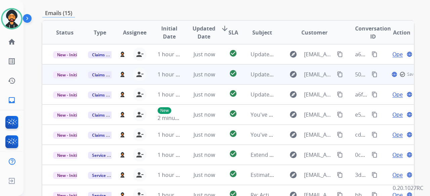
scroll to position [168, 0]
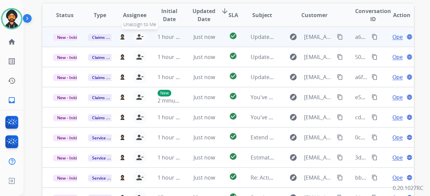
click at [139, 37] on mat-icon "person_remove" at bounding box center [140, 37] width 8 height 8
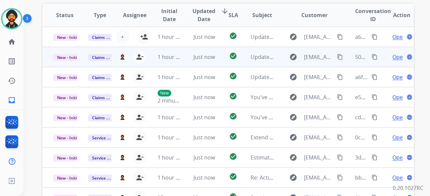
click at [399, 58] on div "Open language" at bounding box center [401, 57] width 24 height 8
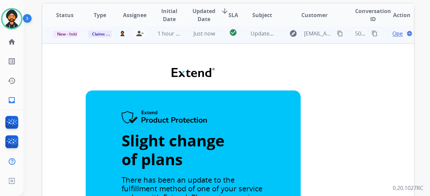
scroll to position [0, 0]
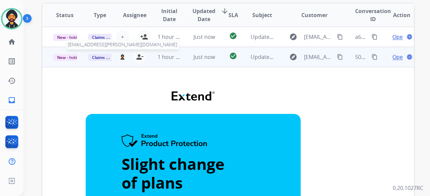
click at [121, 58] on img at bounding box center [122, 56] width 5 height 5
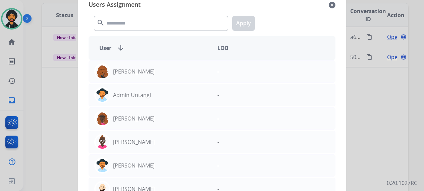
click at [330, 4] on mat-icon "close" at bounding box center [332, 5] width 7 height 8
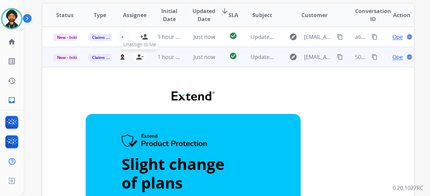
click at [138, 56] on mat-icon "person_remove" at bounding box center [140, 57] width 8 height 8
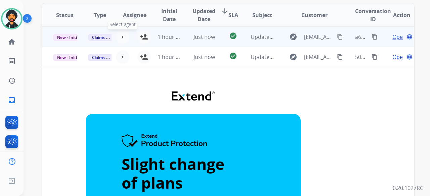
click at [126, 37] on button "+ Select agent" at bounding box center [122, 36] width 13 height 13
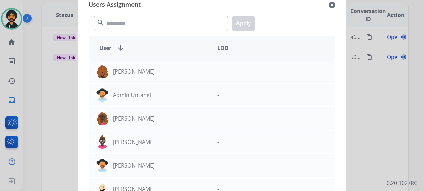
click at [331, 0] on div "Users Assignment close" at bounding box center [212, 5] width 247 height 11
click at [331, 5] on mat-icon "close" at bounding box center [332, 5] width 7 height 8
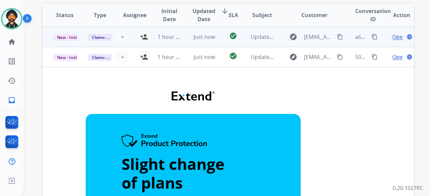
click at [182, 34] on td "Just now" at bounding box center [199, 37] width 35 height 20
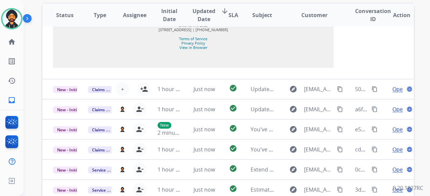
scroll to position [624, 0]
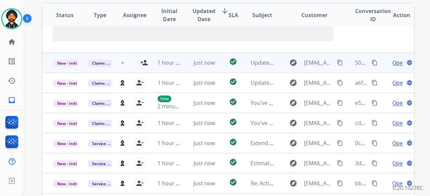
click at [184, 57] on td "Just now" at bounding box center [199, 63] width 35 height 20
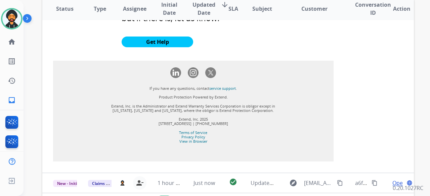
scroll to position [617, 0]
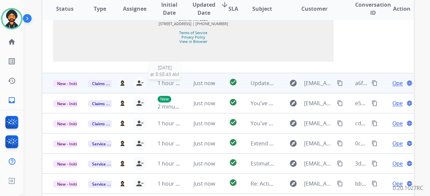
click at [174, 80] on span "1 hour ago" at bounding box center [171, 83] width 28 height 7
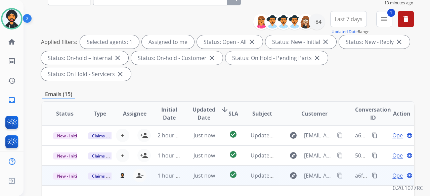
scroll to position [174, 0]
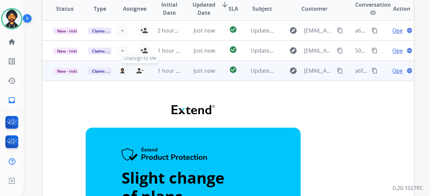
click at [138, 70] on mat-icon "person_remove" at bounding box center [140, 71] width 8 height 8
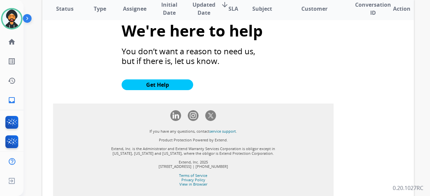
scroll to position [604, 0]
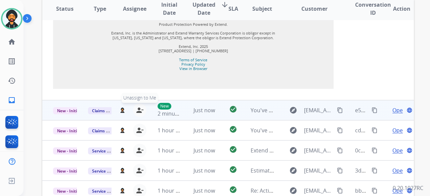
click at [136, 110] on mat-icon "person_remove" at bounding box center [140, 110] width 8 height 8
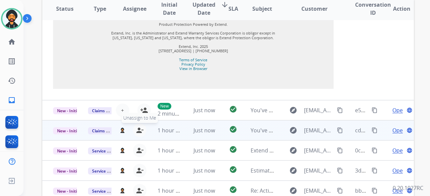
click at [139, 130] on mat-icon "person_remove" at bounding box center [140, 131] width 8 height 8
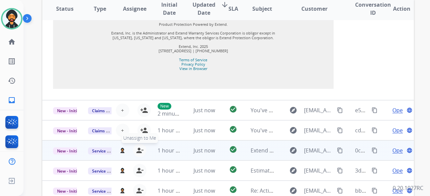
click at [138, 151] on mat-icon "person_remove" at bounding box center [140, 151] width 8 height 8
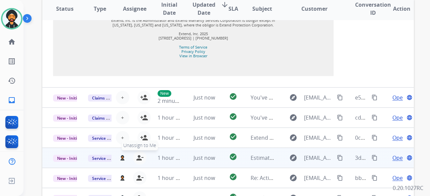
scroll to position [624, 0]
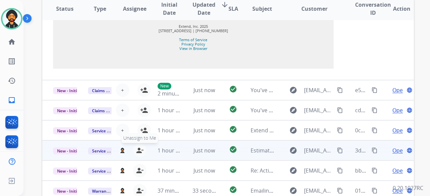
click at [137, 149] on mat-icon "person_remove" at bounding box center [140, 151] width 8 height 8
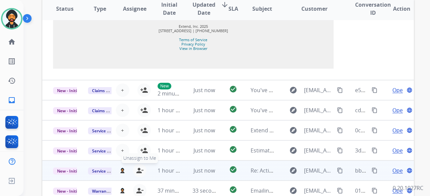
scroll to position [234, 0]
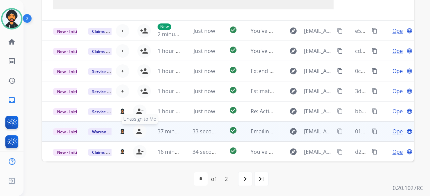
click at [136, 131] on mat-icon "person_remove" at bounding box center [140, 132] width 8 height 8
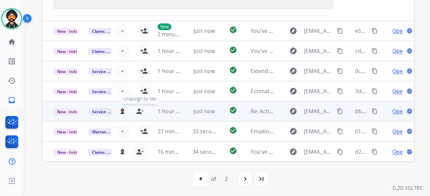
click at [137, 111] on mat-icon "person_remove" at bounding box center [140, 111] width 8 height 8
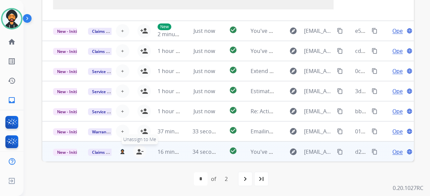
click at [139, 152] on mat-icon "person_remove" at bounding box center [140, 152] width 8 height 8
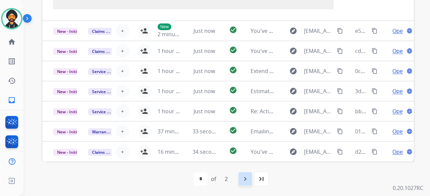
click at [242, 178] on mat-icon "navigate_next" at bounding box center [245, 179] width 8 height 8
select select "*"
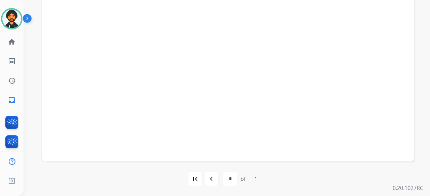
scroll to position [0, 0]
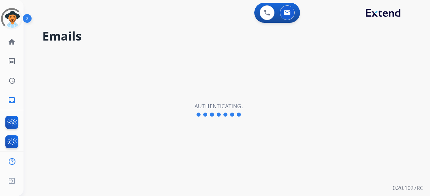
select select "**********"
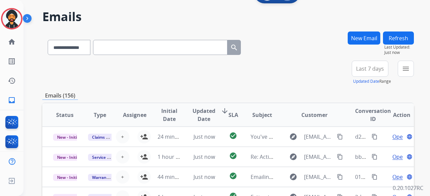
scroll to position [34, 0]
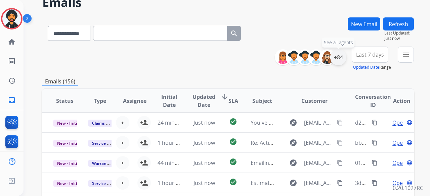
click at [338, 58] on div "+84" at bounding box center [338, 57] width 16 height 16
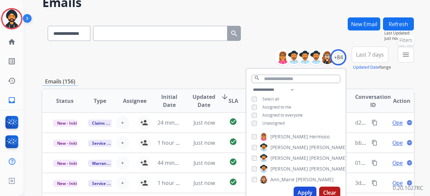
click at [406, 54] on mat-icon "menu" at bounding box center [405, 55] width 8 height 8
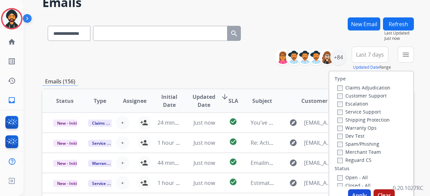
click at [277, 74] on div "**********" at bounding box center [227, 182] width 371 height 331
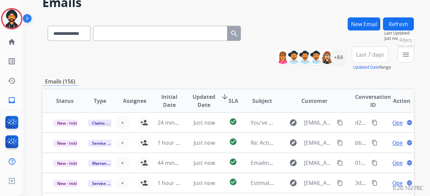
click at [404, 54] on mat-icon "menu" at bounding box center [405, 55] width 8 height 8
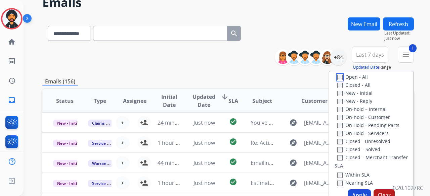
scroll to position [0, 0]
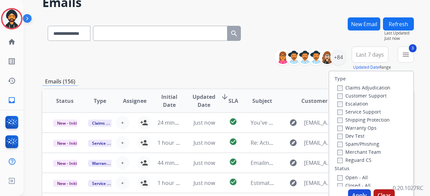
click at [339, 157] on div "Reguard CS" at bounding box center [363, 160] width 53 height 8
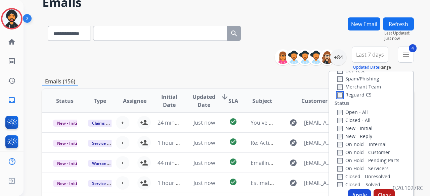
scroll to position [67, 0]
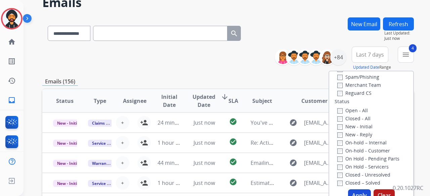
click at [352, 188] on div "Type Claims Adjudication Customer Support Escalation Service Support Shipping P…" at bounding box center [370, 138] width 85 height 134
click at [353, 192] on button "Apply" at bounding box center [359, 196] width 23 height 12
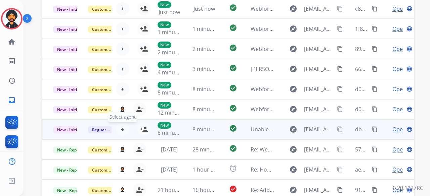
scroll to position [250, 0]
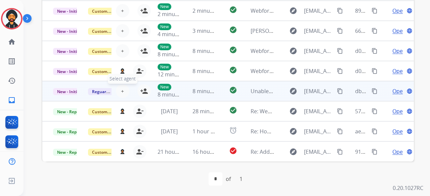
click at [121, 90] on span "+" at bounding box center [122, 91] width 3 height 8
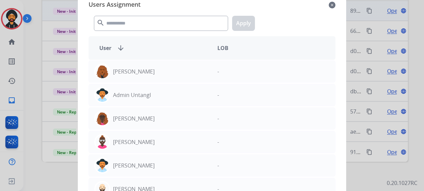
click at [331, 4] on mat-icon "close" at bounding box center [332, 5] width 7 height 8
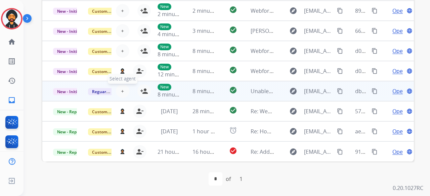
click at [121, 93] on span "+" at bounding box center [122, 91] width 3 height 8
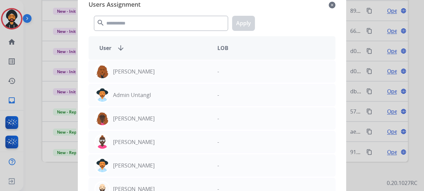
click at [331, 5] on mat-icon "close" at bounding box center [332, 5] width 7 height 8
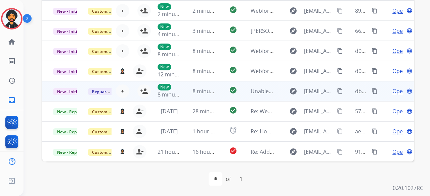
click at [147, 88] on td "New 8 minutes ago" at bounding box center [164, 91] width 35 height 20
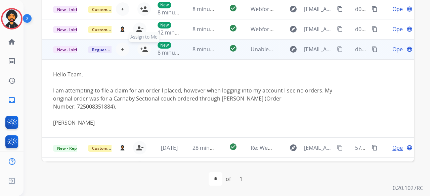
scroll to position [12, 0]
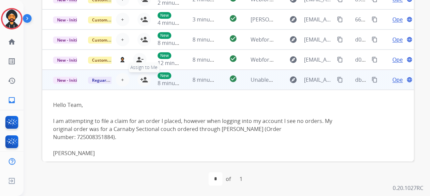
click at [144, 79] on mat-icon "person_add" at bounding box center [144, 80] width 8 height 8
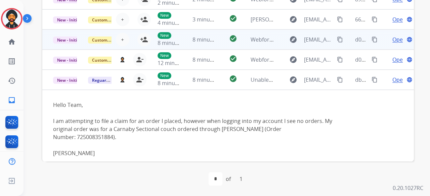
click at [147, 41] on td "New 8 minutes ago" at bounding box center [164, 40] width 35 height 20
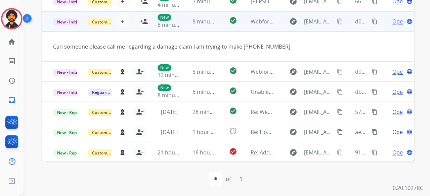
scroll to position [31, 0]
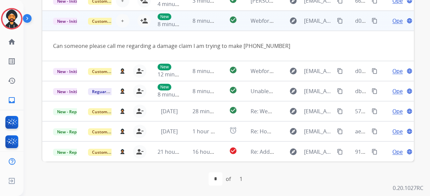
click at [144, 38] on td "Can someone please call me regarding a damage claim I am trying to make 530-318…" at bounding box center [193, 46] width 302 height 30
click at [147, 21] on td "New 8 minutes ago" at bounding box center [164, 21] width 35 height 20
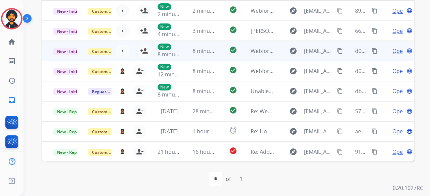
scroll to position [1, 0]
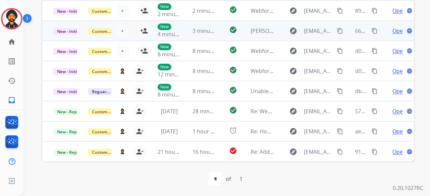
click at [147, 29] on td "New 4 minutes ago" at bounding box center [164, 31] width 35 height 20
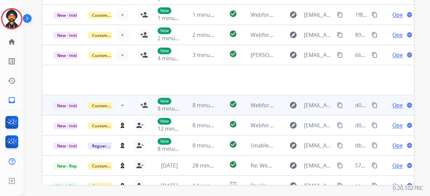
scroll to position [216, 0]
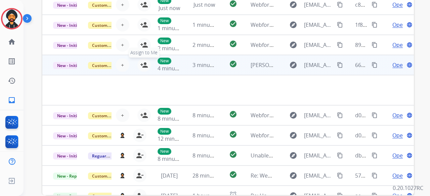
click at [143, 65] on mat-icon "person_add" at bounding box center [144, 65] width 8 height 8
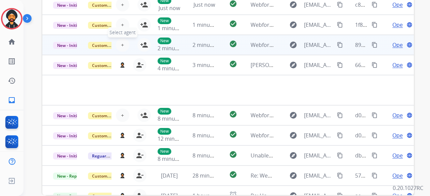
click at [123, 44] on button "+ Select agent" at bounding box center [122, 44] width 13 height 13
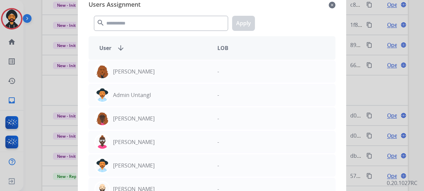
click at [328, 2] on div "Users Assignment close" at bounding box center [212, 5] width 247 height 11
click at [330, 5] on mat-icon "close" at bounding box center [332, 5] width 7 height 8
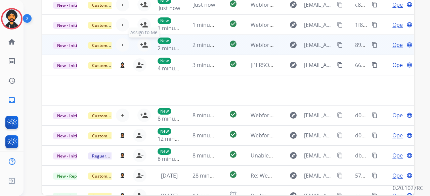
click at [142, 43] on mat-icon "person_add" at bounding box center [144, 45] width 8 height 8
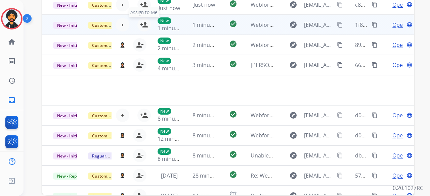
click at [142, 26] on mat-icon "person_add" at bounding box center [144, 25] width 8 height 8
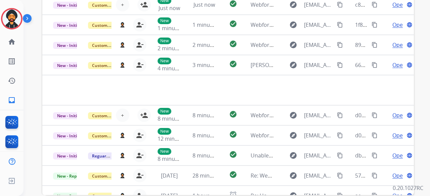
scroll to position [149, 0]
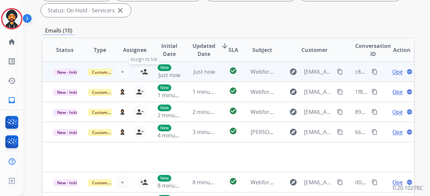
click at [144, 68] on mat-icon "person_add" at bounding box center [144, 72] width 8 height 8
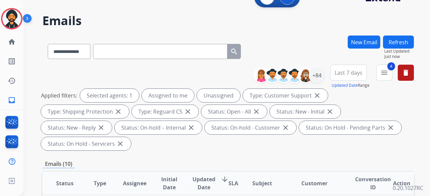
scroll to position [15, 0]
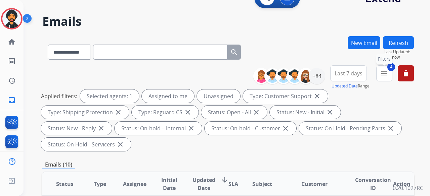
click at [381, 71] on mat-icon "menu" at bounding box center [384, 73] width 8 height 8
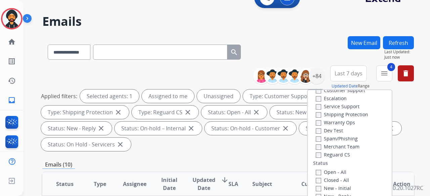
scroll to position [0, 0]
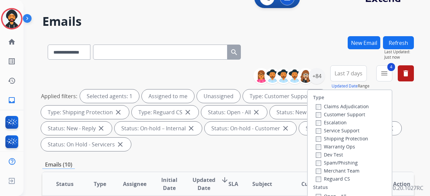
click at [317, 106] on label "Claims Adjudication" at bounding box center [341, 106] width 53 height 6
click at [265, 148] on div "Applied filters: Selected agents: 1 Assigned to me Unassigned Type: Customer Su…" at bounding box center [226, 121] width 371 height 62
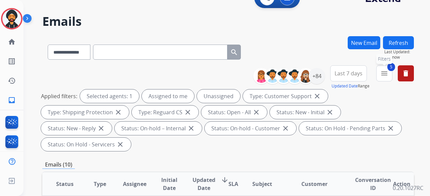
click at [382, 73] on mat-icon "menu" at bounding box center [384, 73] width 8 height 8
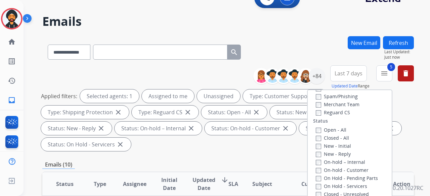
scroll to position [67, 0]
click at [313, 129] on div "Open - All Closed - All New - Initial New - Reply On-hold – Internal On-hold - …" at bounding box center [349, 169] width 73 height 89
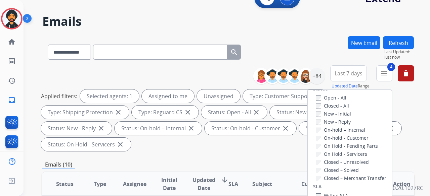
scroll to position [101, 0]
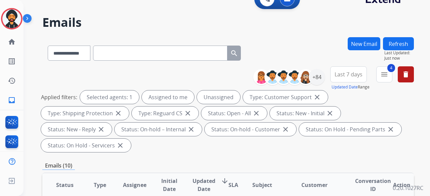
scroll to position [0, 0]
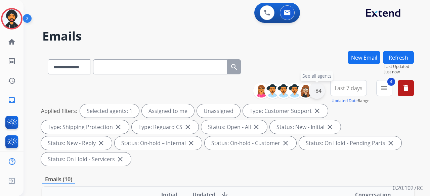
click at [316, 87] on div "+84" at bounding box center [316, 91] width 16 height 16
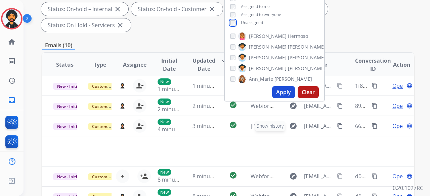
scroll to position [31, 0]
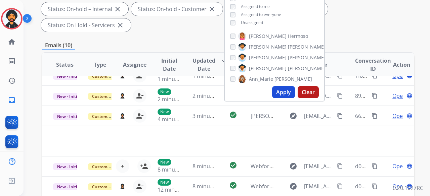
click at [285, 96] on button "Apply" at bounding box center [283, 92] width 23 height 12
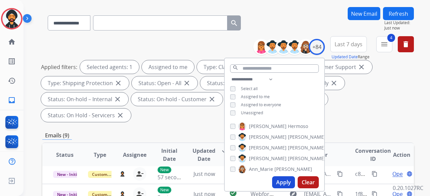
scroll to position [134, 0]
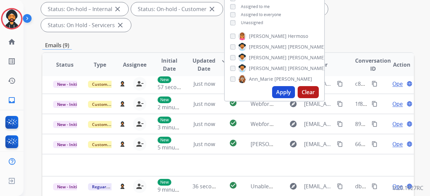
click at [179, 29] on div "Applied filters: Selected agents: 1 Assigned to me Type: Claims Adjudication cl…" at bounding box center [226, 1] width 371 height 62
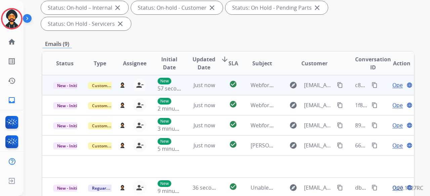
scroll to position [82, 0]
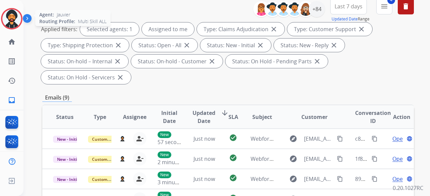
click at [10, 21] on img at bounding box center [11, 18] width 19 height 19
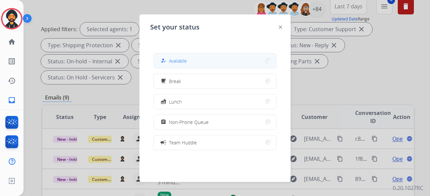
click at [183, 58] on span "Available" at bounding box center [178, 60] width 18 height 7
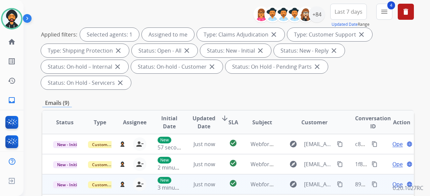
scroll to position [134, 0]
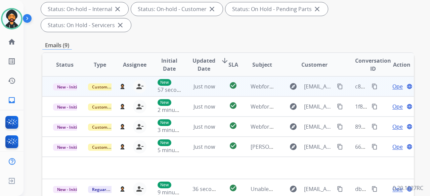
click at [392, 86] on span "Open" at bounding box center [399, 87] width 14 height 8
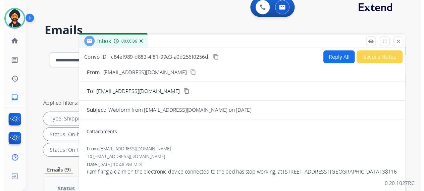
scroll to position [0, 0]
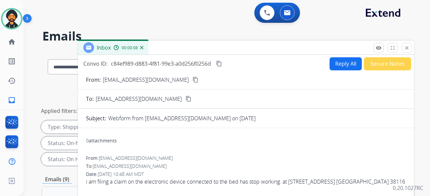
click at [336, 60] on button "Reply All" at bounding box center [345, 63] width 32 height 13
select select "**********"
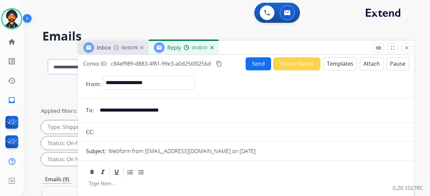
click at [335, 64] on button "Templates" at bounding box center [340, 63] width 34 height 13
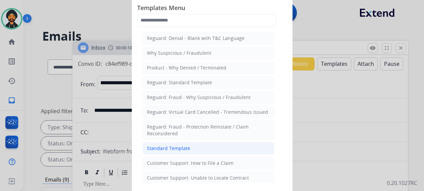
click at [180, 143] on li "Standard Template" at bounding box center [209, 148] width 132 height 13
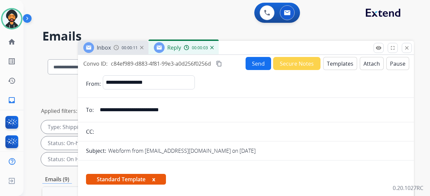
click at [341, 65] on button "Templates" at bounding box center [340, 63] width 34 height 13
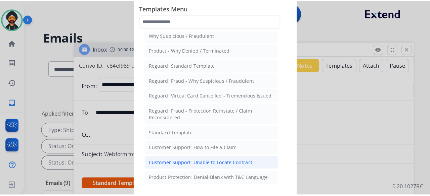
scroll to position [34, 0]
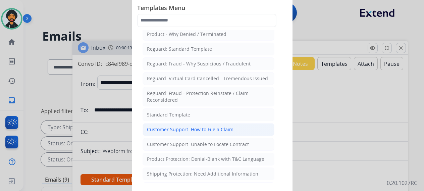
click at [210, 128] on div "Customer Support: How to File a Claim" at bounding box center [190, 129] width 87 height 7
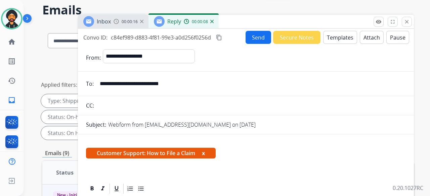
scroll to position [0, 0]
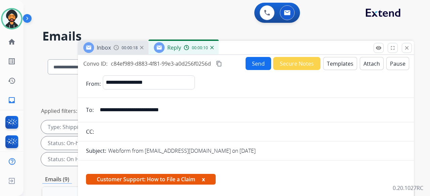
click at [220, 62] on mat-icon "content_copy" at bounding box center [219, 64] width 6 height 6
click at [150, 109] on input "**********" at bounding box center [251, 109] width 310 height 13
click at [11, 16] on img at bounding box center [11, 18] width 19 height 19
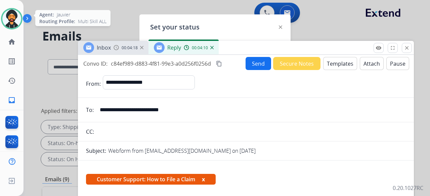
click at [6, 18] on img at bounding box center [11, 18] width 19 height 19
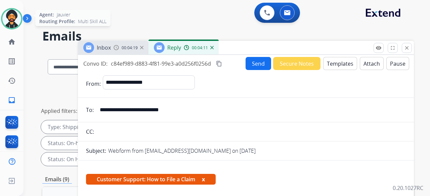
click at [6, 18] on img at bounding box center [11, 18] width 19 height 19
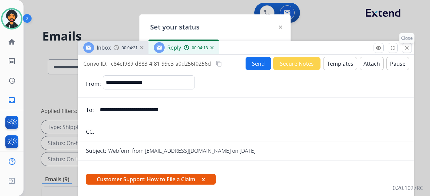
click at [409, 48] on button "close Close" at bounding box center [406, 48] width 10 height 10
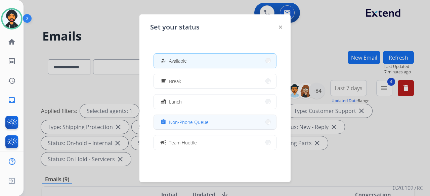
click at [179, 120] on span "Non-Phone Queue" at bounding box center [189, 122] width 40 height 7
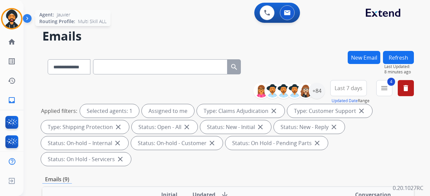
click at [16, 14] on img at bounding box center [11, 18] width 19 height 19
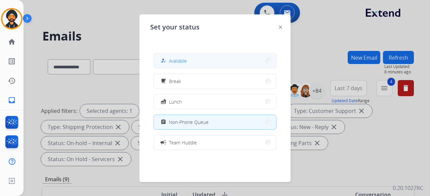
click at [226, 65] on button "how_to_reg Available" at bounding box center [215, 61] width 122 height 14
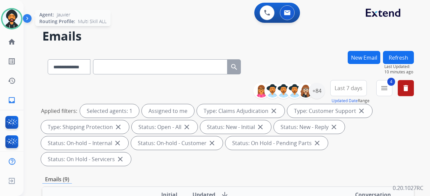
click at [16, 15] on img at bounding box center [11, 18] width 19 height 19
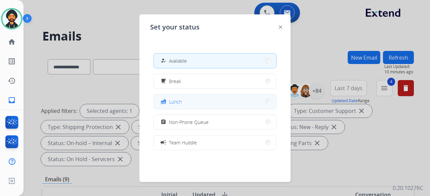
click at [194, 102] on button "fastfood Lunch" at bounding box center [215, 102] width 122 height 14
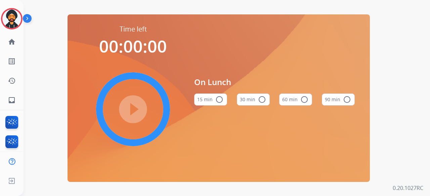
click at [292, 98] on button "60 min radio_button_unchecked" at bounding box center [295, 100] width 33 height 12
click at [133, 105] on mat-icon "play_circle_filled" at bounding box center [133, 109] width 8 height 8
